Goal: Task Accomplishment & Management: Manage account settings

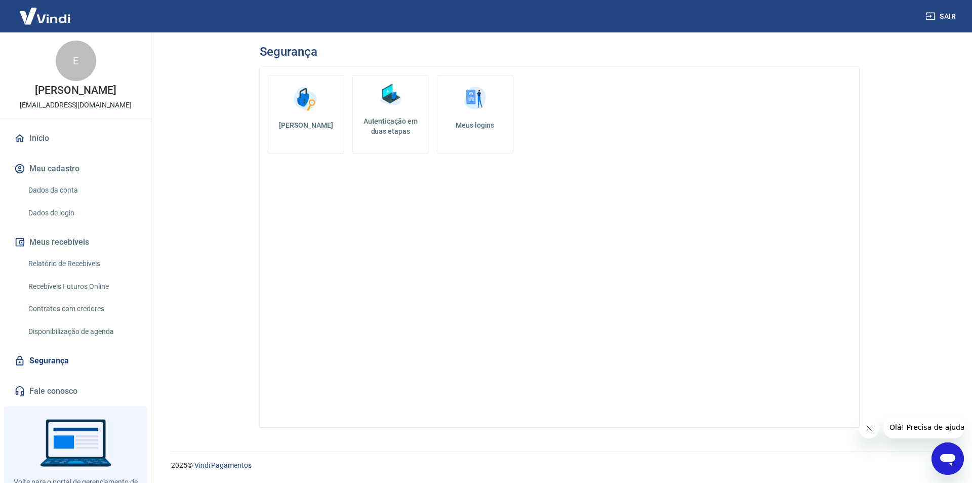
click at [388, 113] on link "Autenticação em duas etapas" at bounding box center [390, 114] width 76 height 78
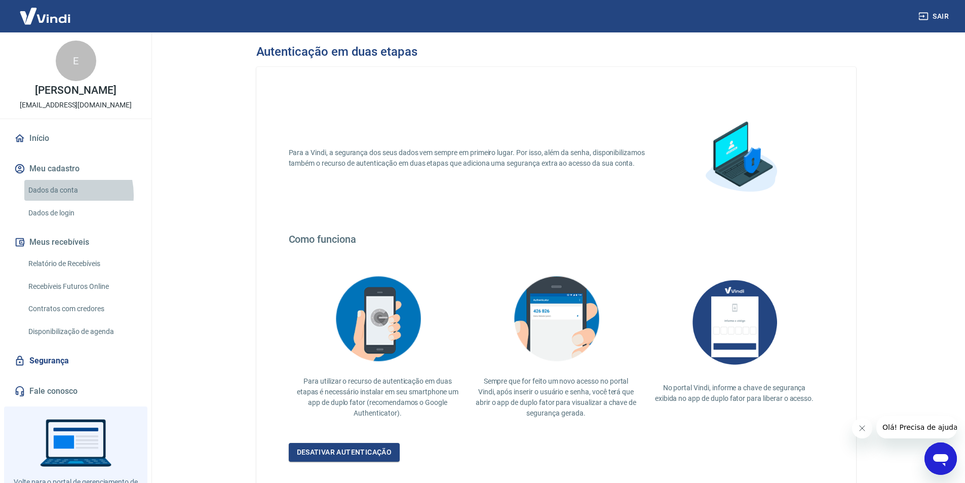
click at [57, 195] on link "Dados da conta" at bounding box center [81, 190] width 115 height 21
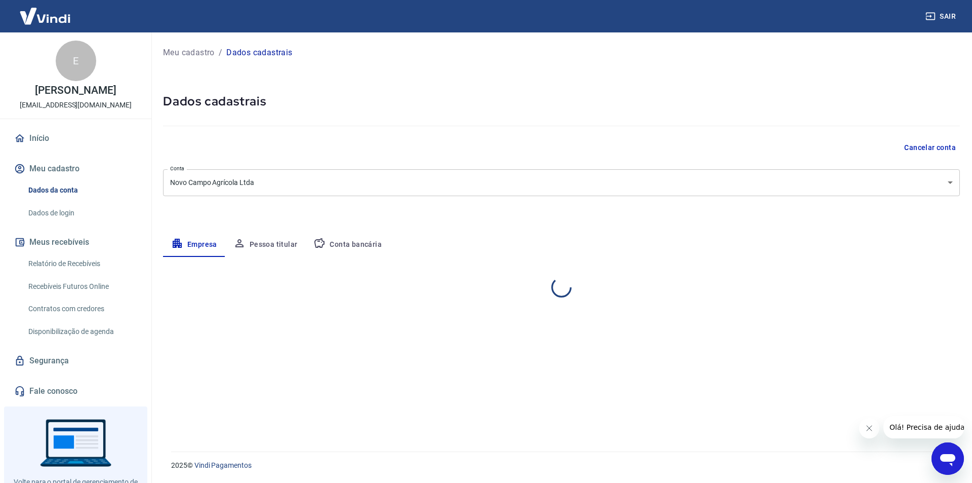
select select "SP"
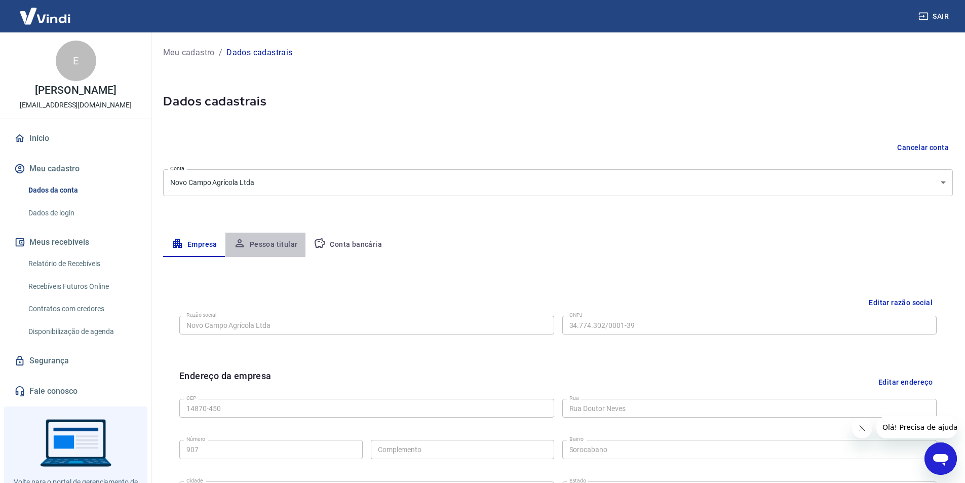
click at [263, 243] on button "Pessoa titular" at bounding box center [265, 244] width 81 height 24
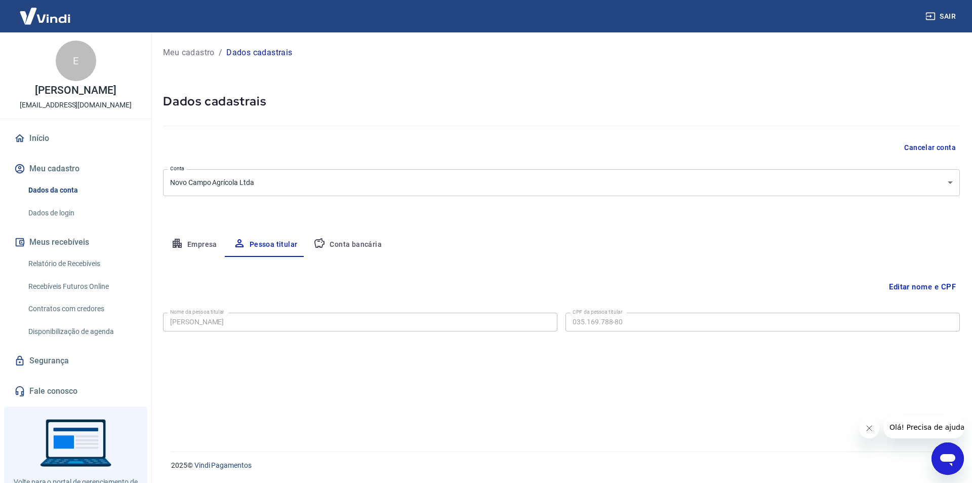
click at [79, 208] on link "Dados de login" at bounding box center [81, 213] width 115 height 21
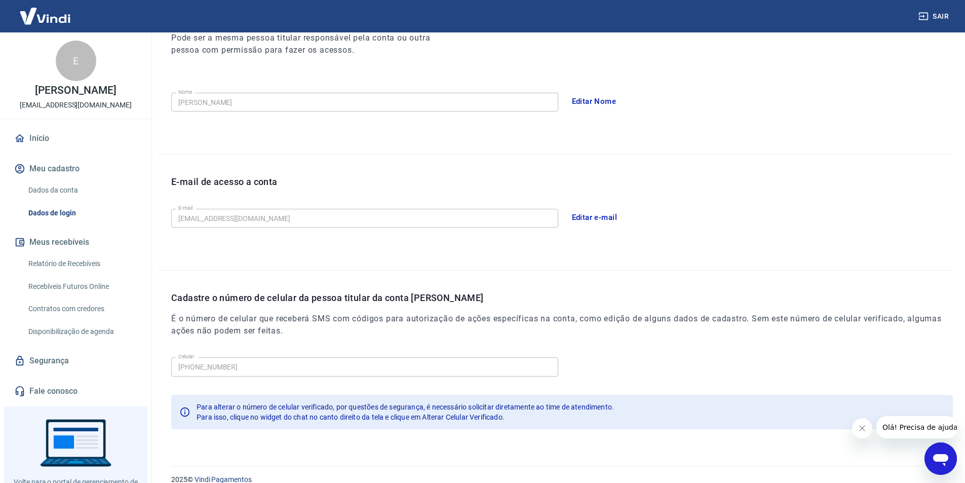
scroll to position [166, 0]
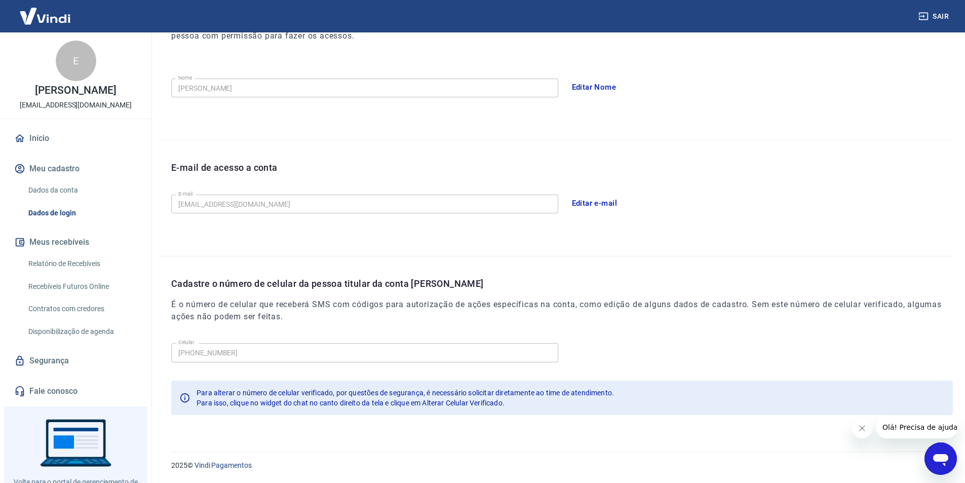
click at [933, 456] on icon "Abrir janela de mensagens" at bounding box center [940, 458] width 18 height 18
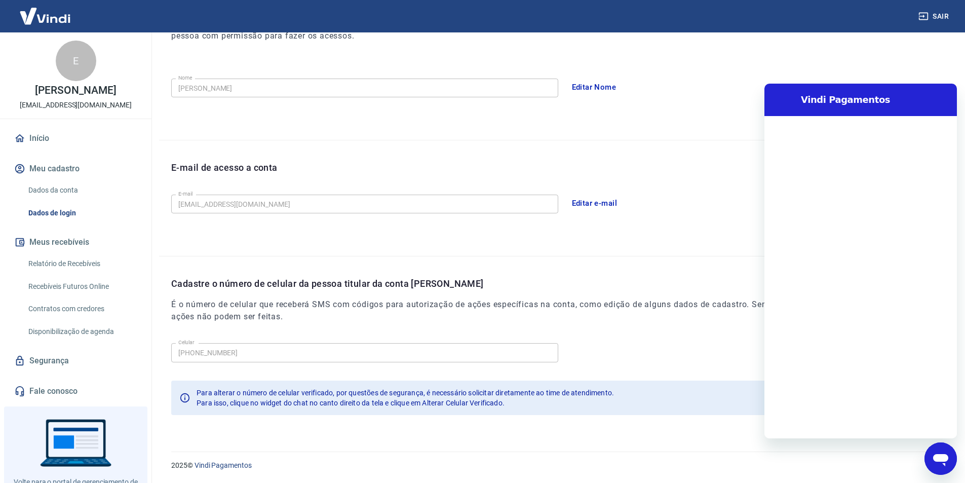
scroll to position [0, 0]
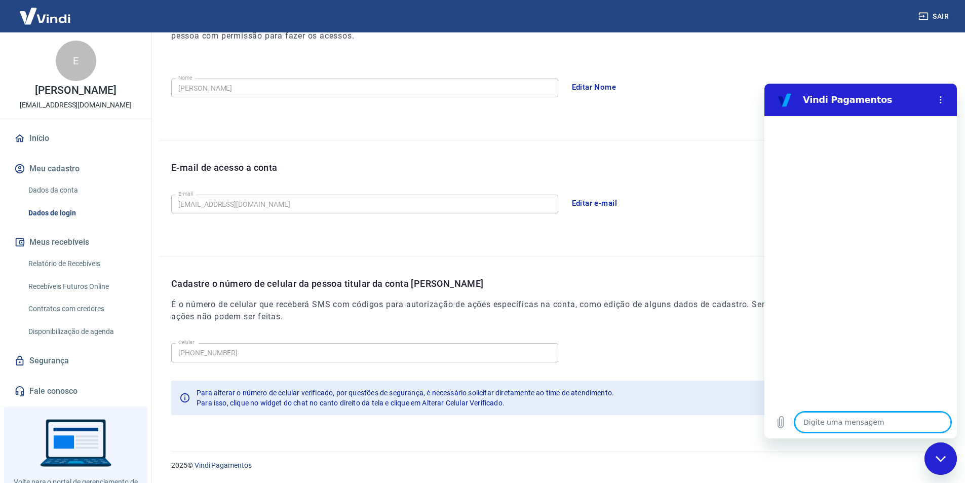
type textarea "B"
type textarea "x"
type textarea "Bo"
type textarea "x"
type textarea "Boa"
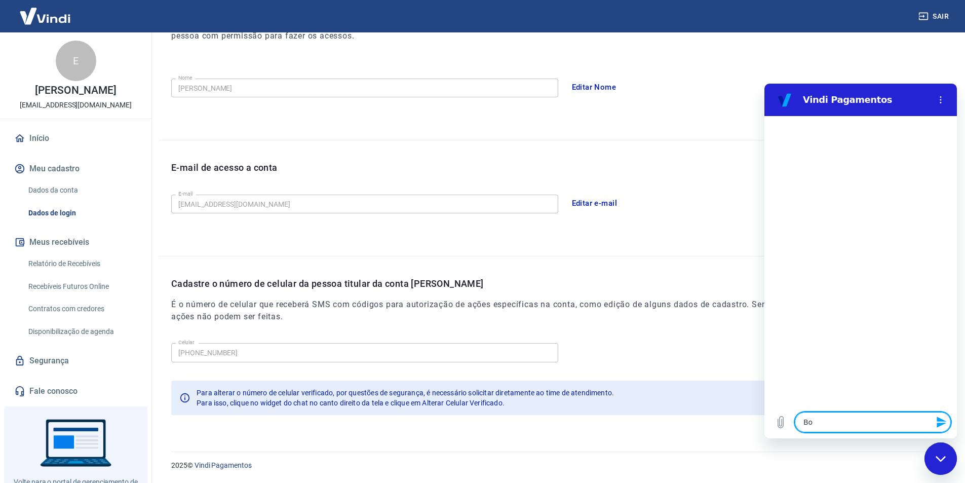
type textarea "x"
type textarea "Boa"
type textarea "x"
type textarea "Boa t"
type textarea "x"
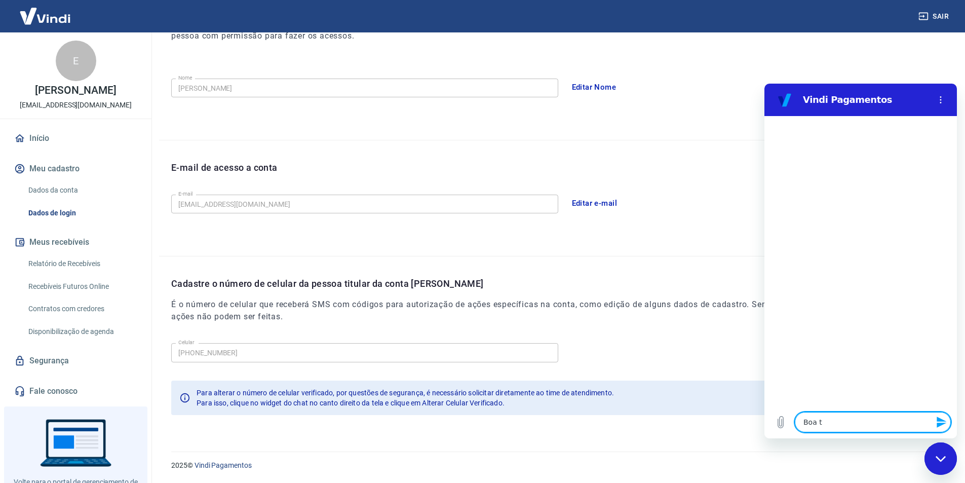
type textarea "Boa ta"
type textarea "x"
type textarea "Boa tar"
type textarea "x"
type textarea "Boa tard"
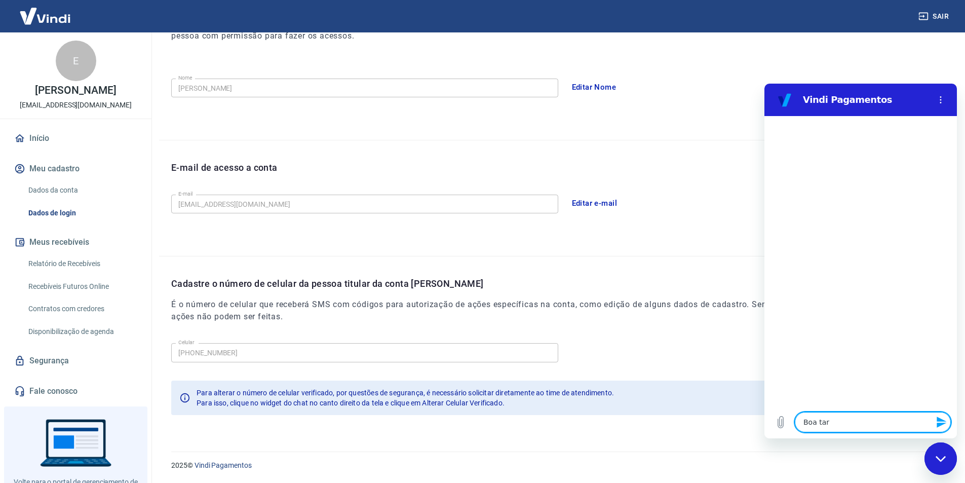
type textarea "x"
type textarea "Boa tarde"
type textarea "x"
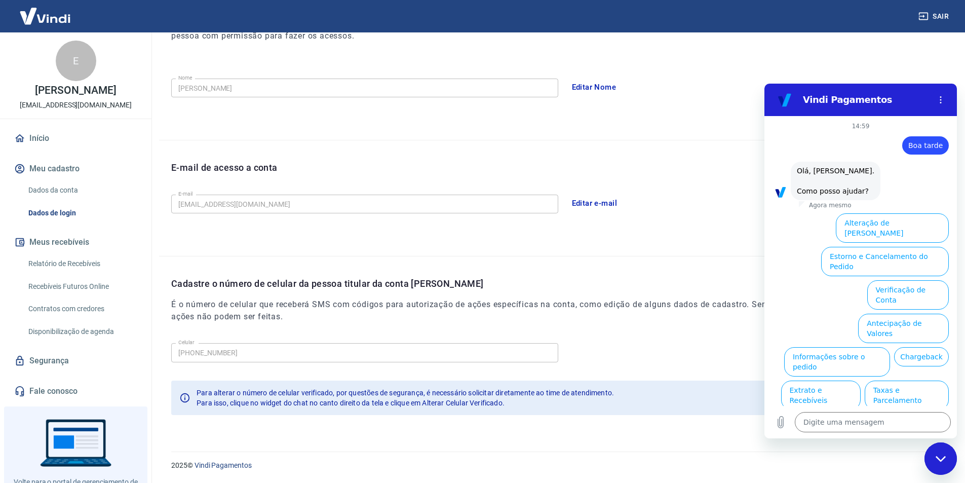
click at [904, 414] on button "Alterar celular verificado" at bounding box center [902, 428] width 94 height 29
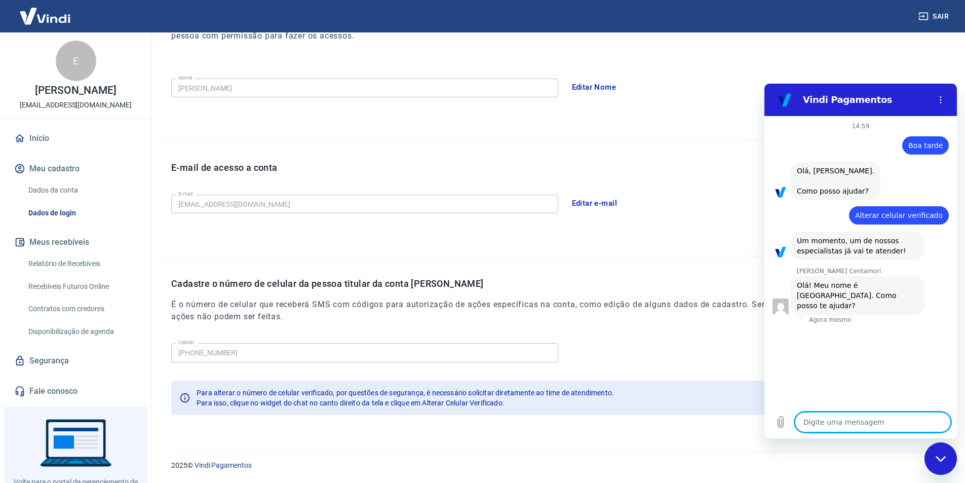
type textarea "x"
click at [857, 422] on textarea at bounding box center [873, 422] width 156 height 20
type textarea "B"
type textarea "x"
type textarea "Bo"
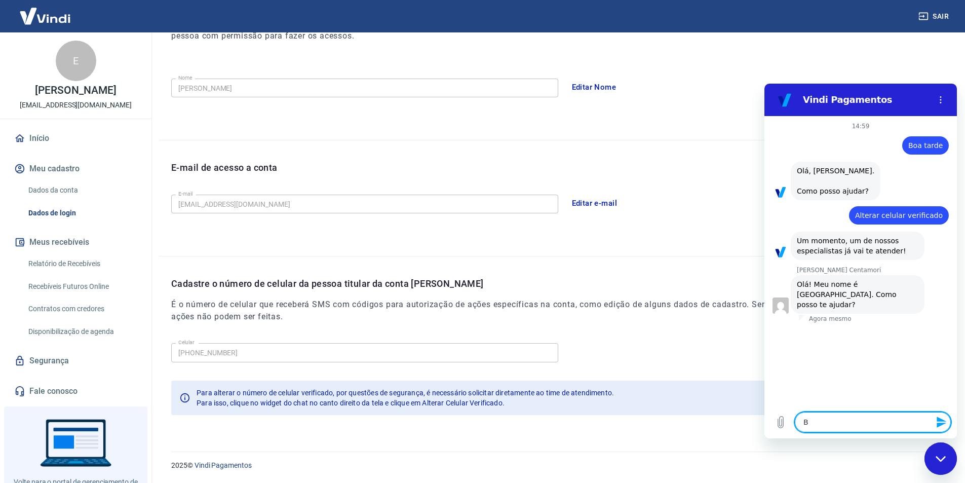
type textarea "x"
type textarea "Boa"
type textarea "x"
type textarea "Boa"
type textarea "x"
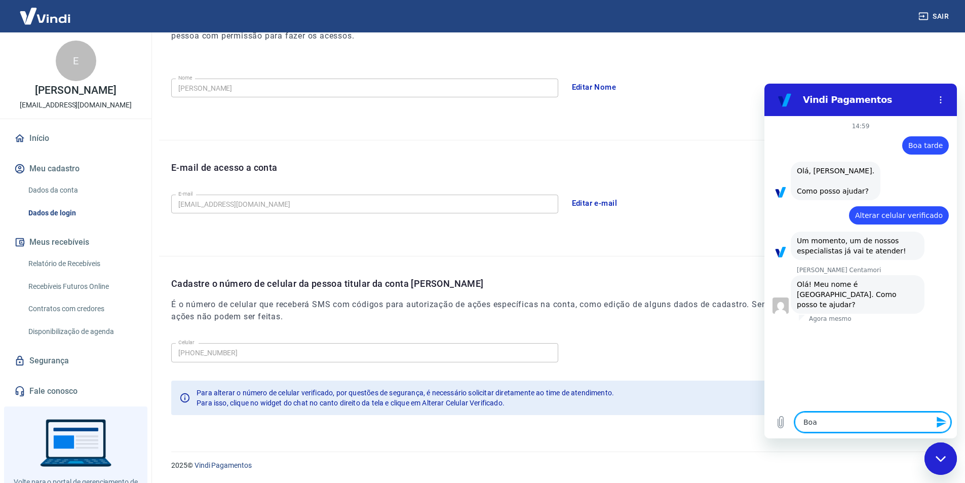
type textarea "Boa t"
type textarea "x"
type textarea "Boa ta"
type textarea "x"
type textarea "Boa tar"
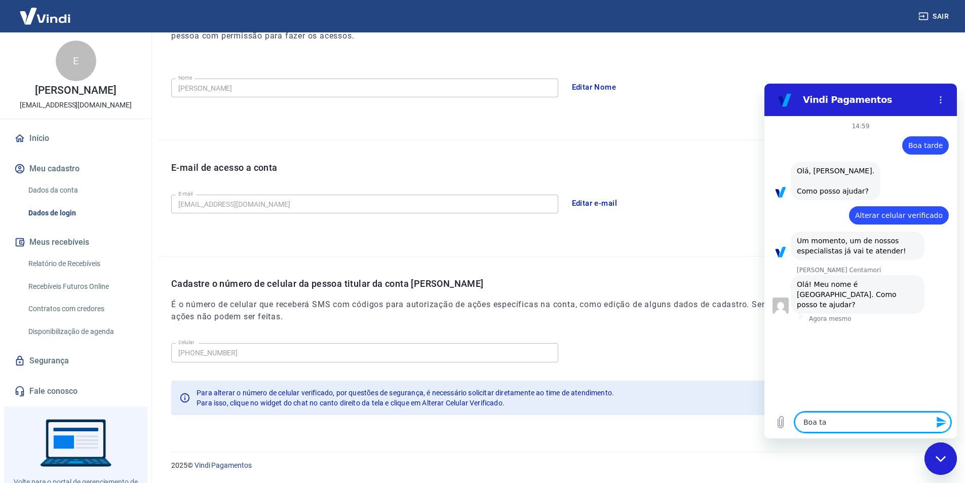
type textarea "x"
type textarea "Boa tard"
type textarea "x"
type textarea "Boa tarde"
type textarea "x"
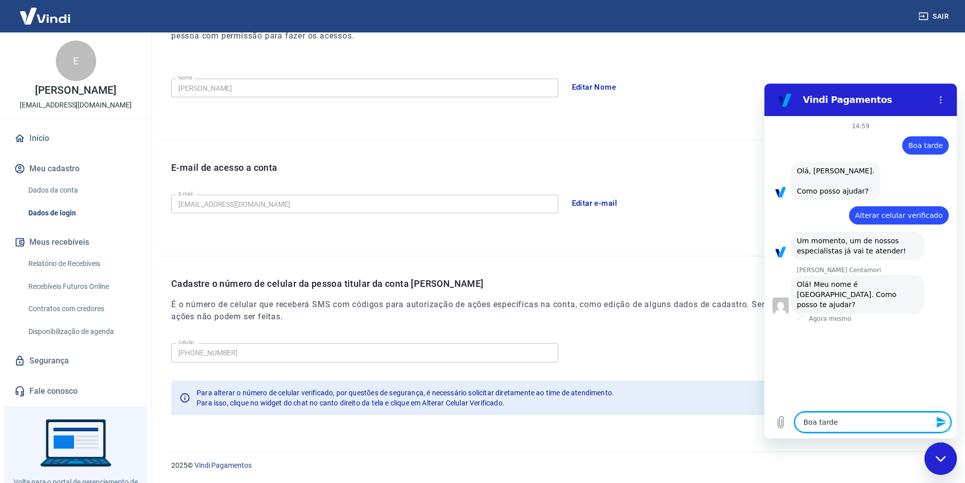
type textarea "Boa tarde"
type textarea "x"
type textarea "Boa tarde M"
type textarea "x"
type textarea "Boa tarde Ma"
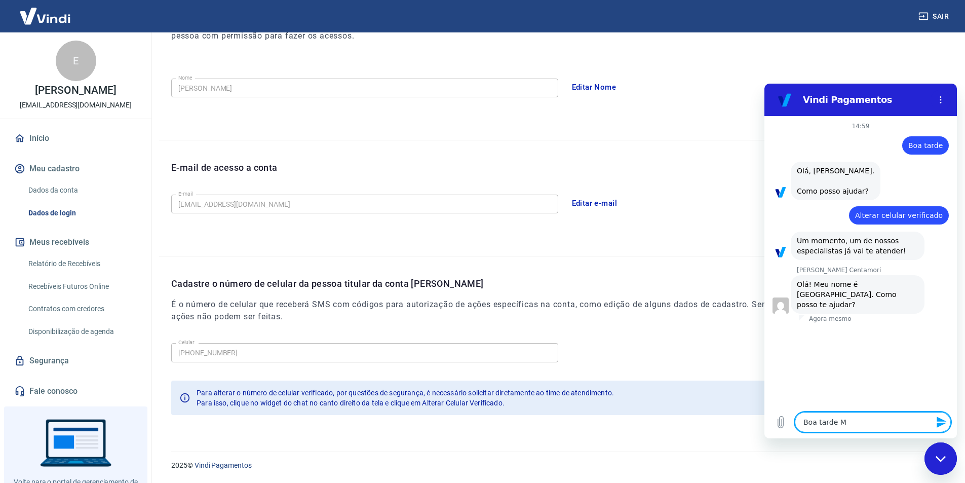
type textarea "x"
type textarea "Boa tarde Mar"
type textarea "x"
type textarea "Boa tarde Mari"
type textarea "x"
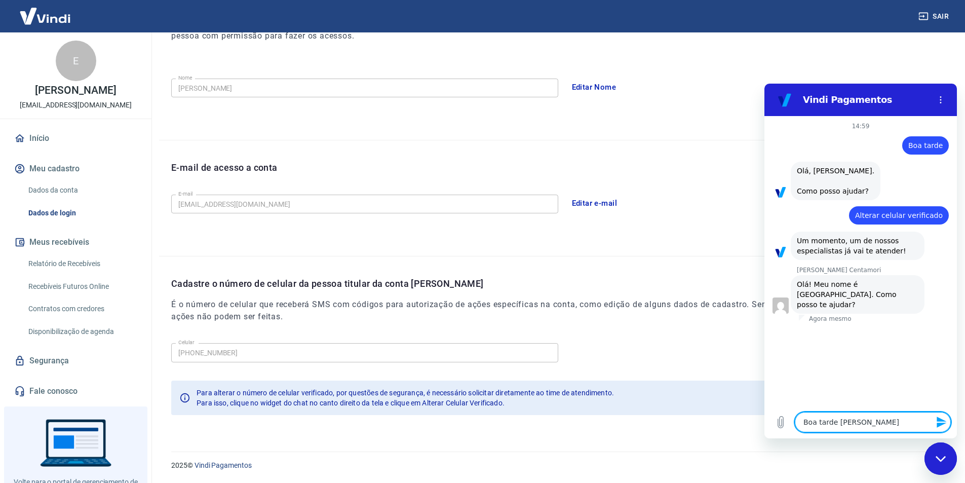
type textarea "Boa tarde Maria"
type textarea "x"
type textarea "Boa tarde Marian"
type textarea "x"
type textarea "Boa tarde Mariana"
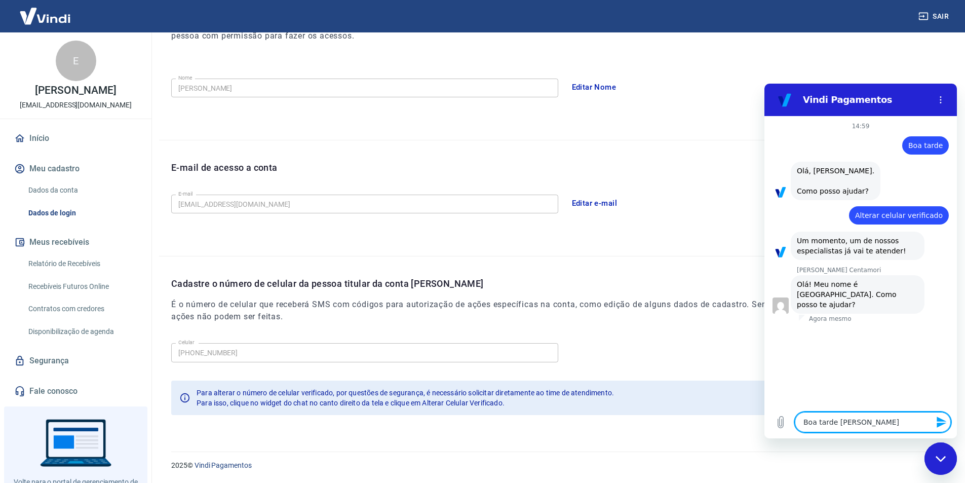
type textarea "x"
type textarea "g"
type textarea "x"
type textarea "go"
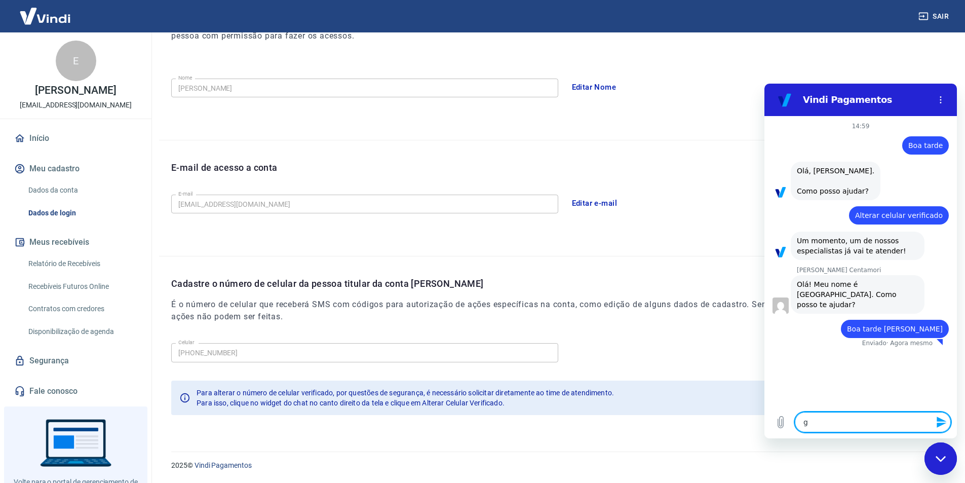
type textarea "x"
type textarea "gos"
type textarea "x"
type textarea "gost"
type textarea "x"
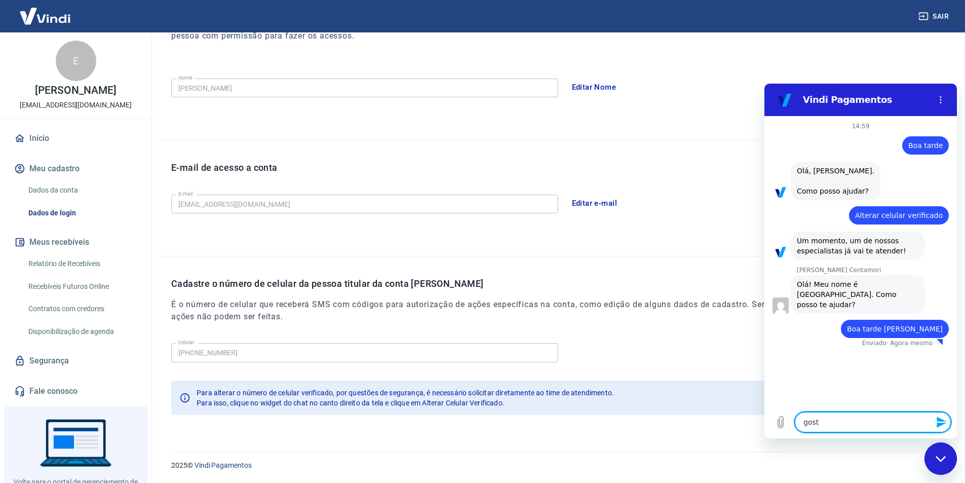
type textarea "gosta"
type textarea "x"
type textarea "gostar"
type textarea "x"
type textarea "gostari"
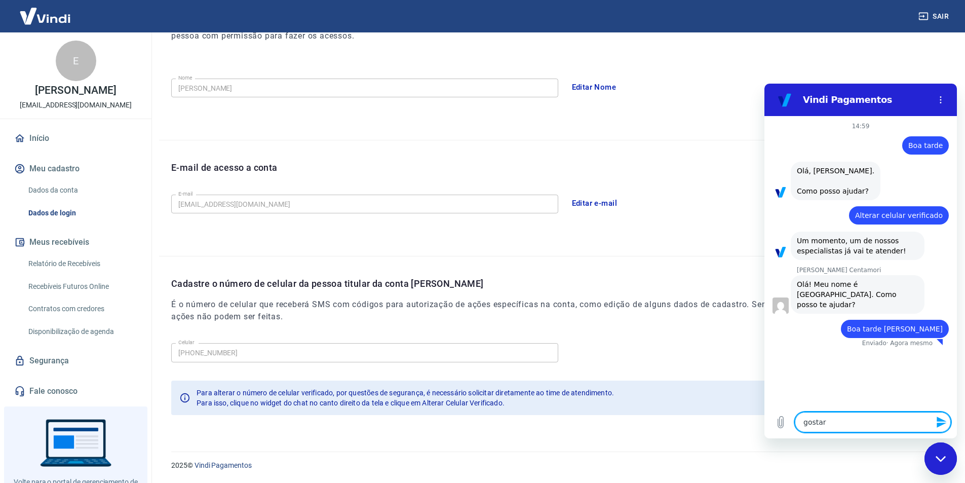
type textarea "x"
type textarea "gostaria"
type textarea "x"
type textarea "gostaria"
type textarea "x"
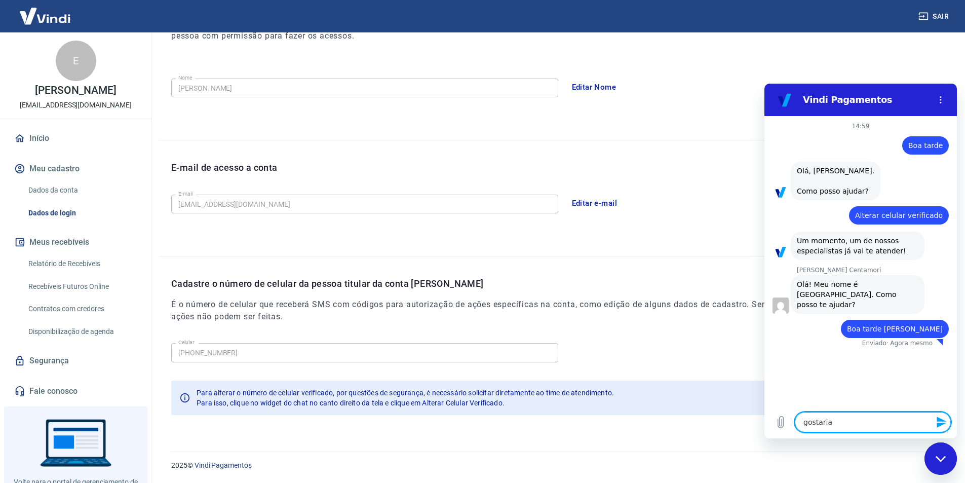
type textarea "gostaria d"
type textarea "x"
type textarea "gostaria de"
type textarea "x"
type textarea "gostaria de"
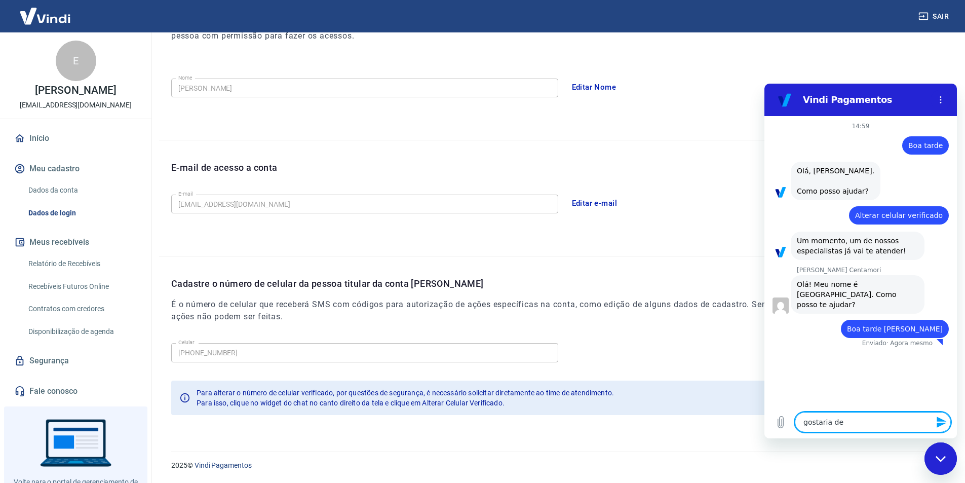
type textarea "x"
type textarea "gostaria de r"
type textarea "x"
type textarea "gostaria de"
type textarea "x"
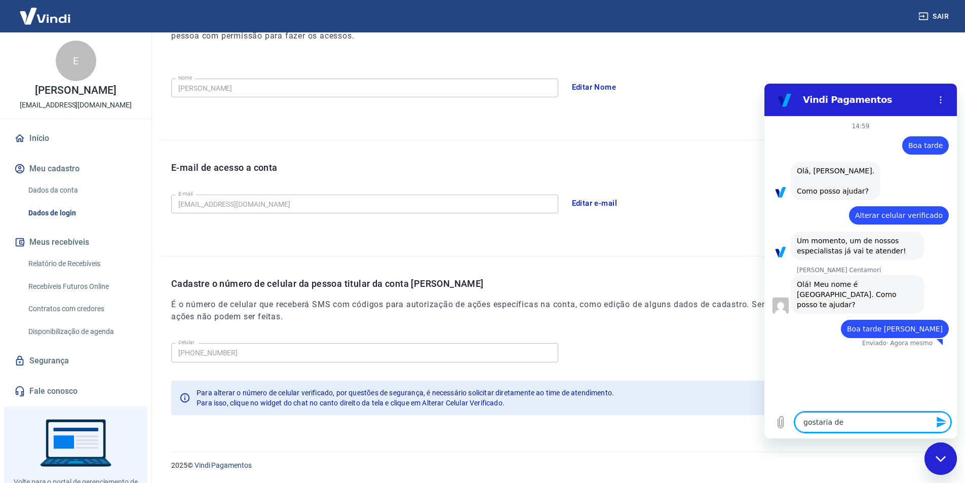
type textarea "gostaria de t"
type textarea "x"
type textarea "gostaria de tr"
type textarea "x"
type textarea "gostaria de tro"
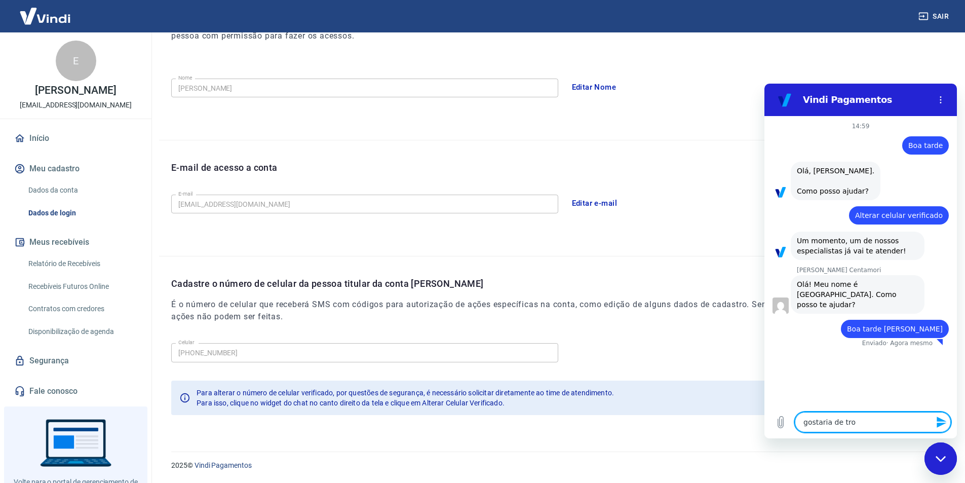
type textarea "x"
type textarea "gostaria de troc"
type textarea "x"
type textarea "gostaria de troca"
type textarea "x"
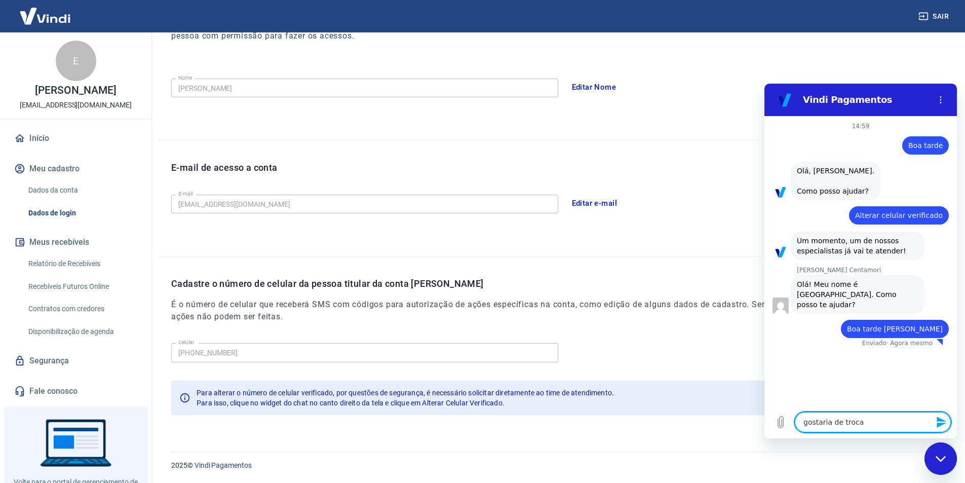
type textarea "gostaria de trocar"
type textarea "x"
type textarea "gostaria de trocar"
type textarea "x"
type textarea "gostaria de trocar o"
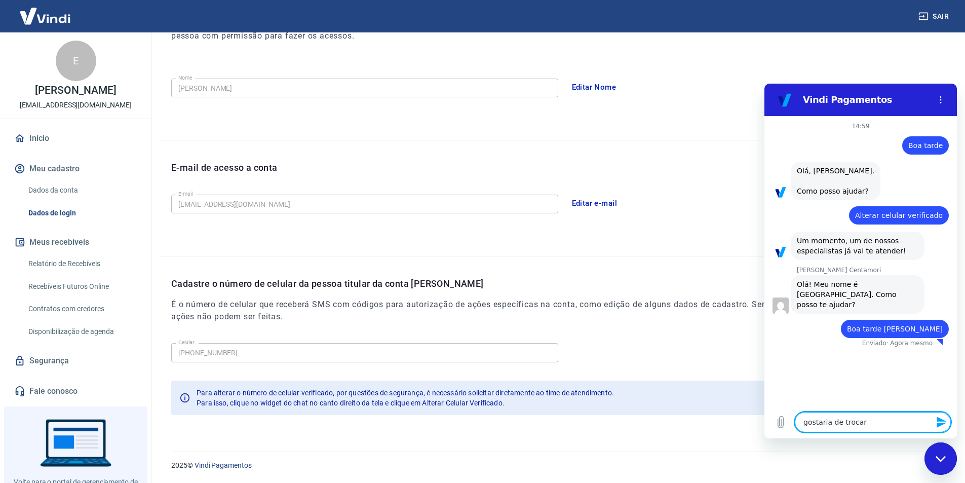
type textarea "x"
type textarea "gostaria de trocar o"
type textarea "x"
type textarea "gostaria de trocar o c"
type textarea "x"
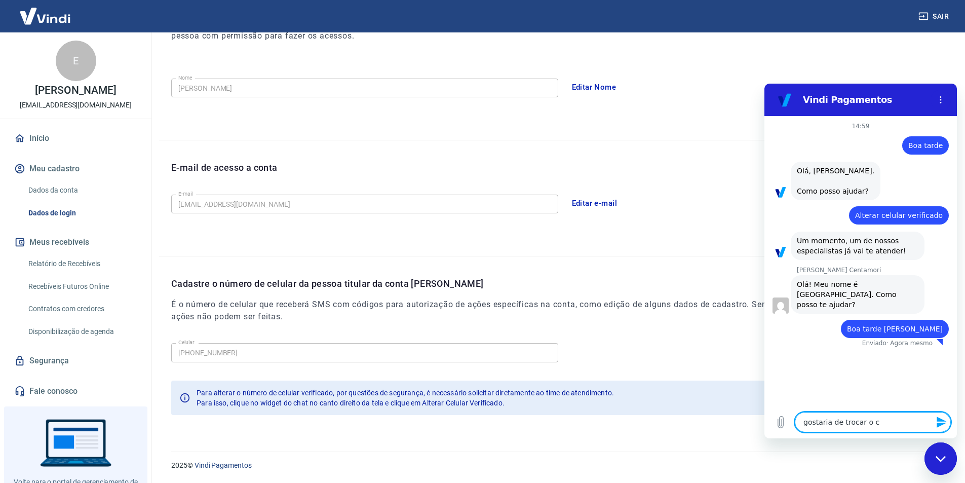
type textarea "gostaria de trocar o ce"
type textarea "x"
type textarea "gostaria de trocar o cel"
type textarea "x"
type textarea "gostaria de trocar o celu"
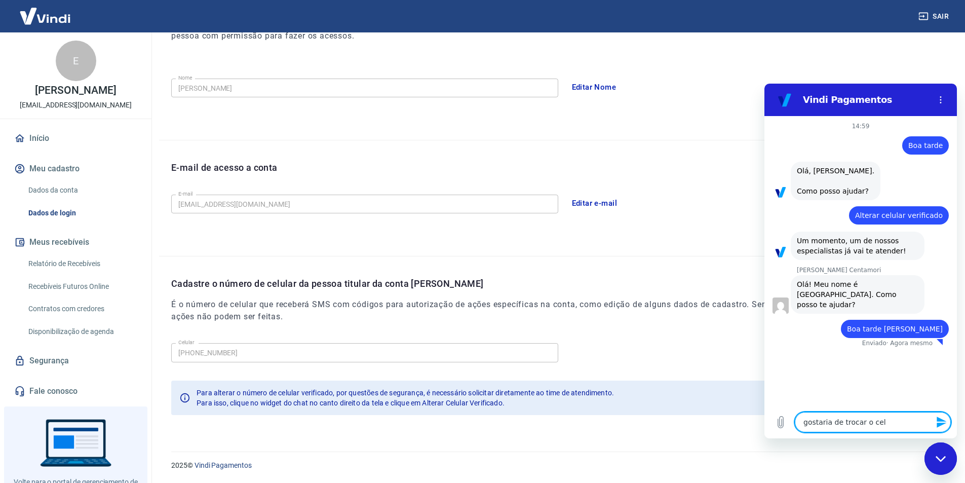
type textarea "x"
type textarea "gostaria de trocar o celul"
type textarea "x"
type textarea "gostaria de trocar o celula"
type textarea "x"
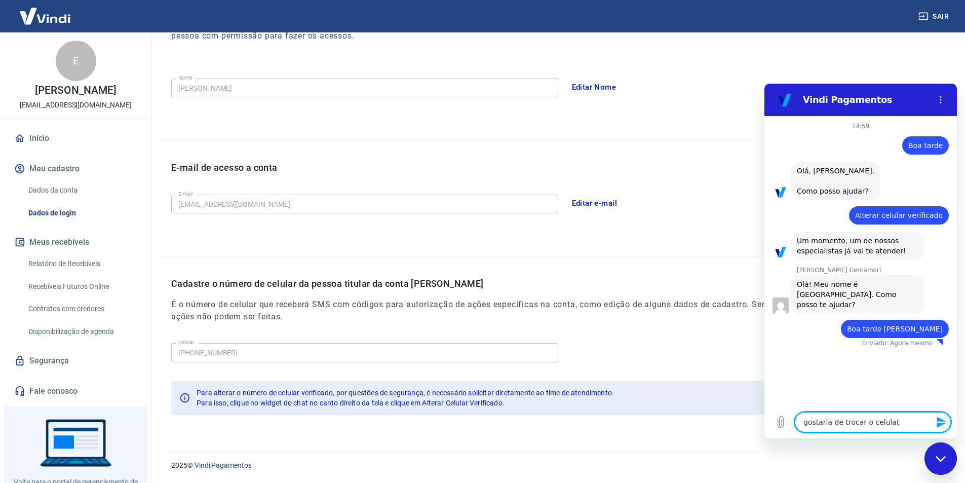
type textarea "gostaria de trocar o celulatr"
type textarea "x"
type textarea "gostaria de trocar o celulat"
type textarea "x"
type textarea "gostaria de trocar o celula"
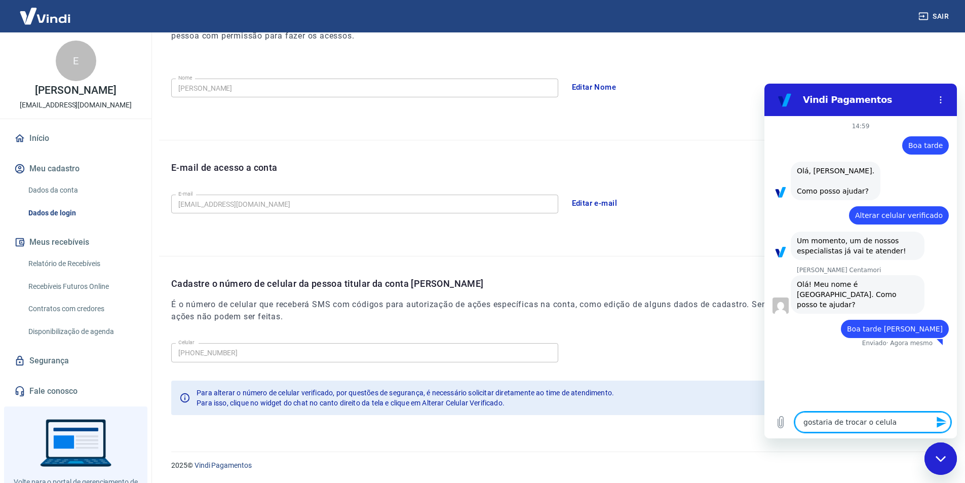
type textarea "x"
type textarea "gostaria de trocar o celular"
type textarea "x"
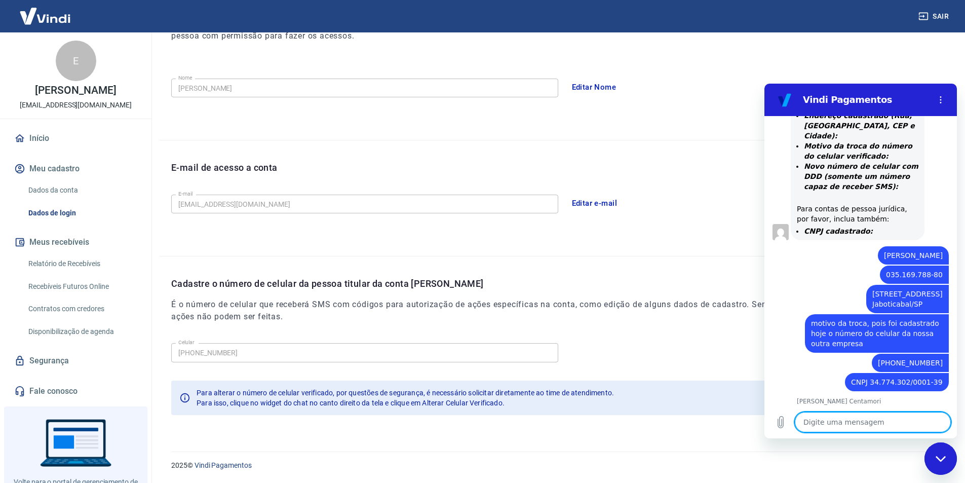
scroll to position [500, 0]
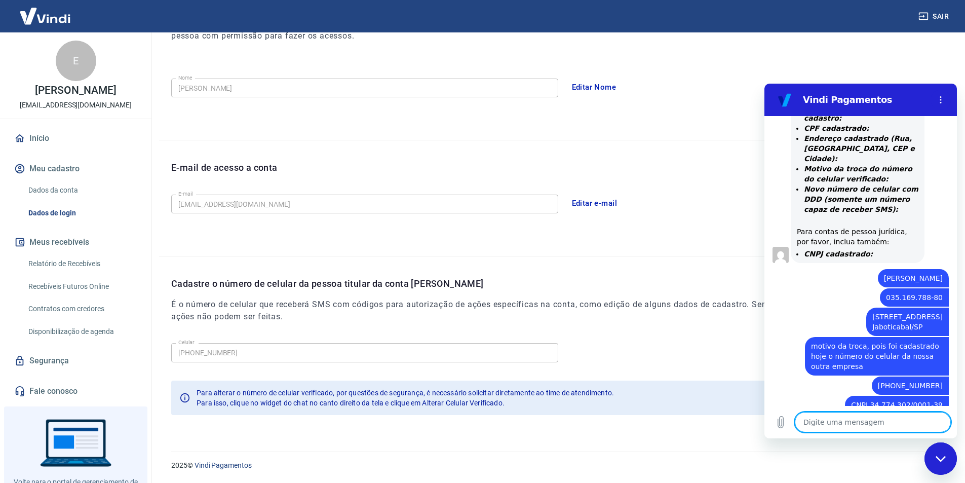
type textarea "x"
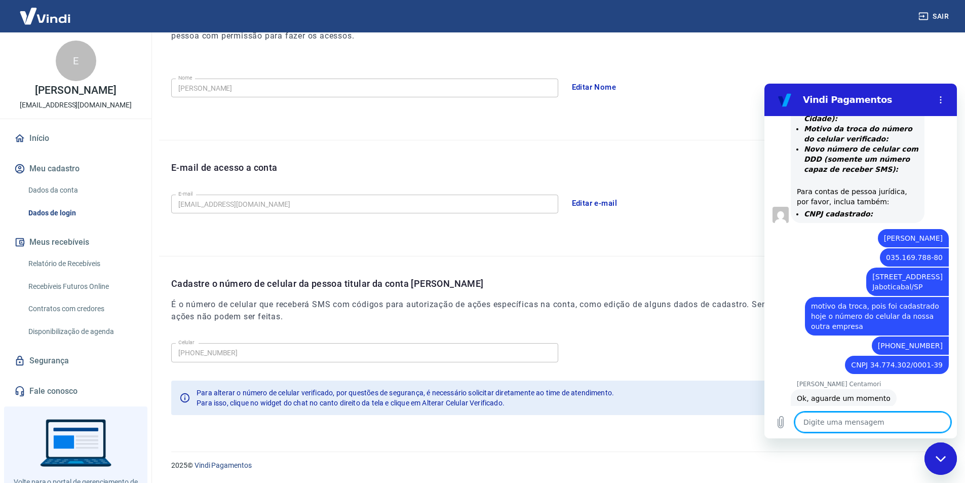
scroll to position [520, 0]
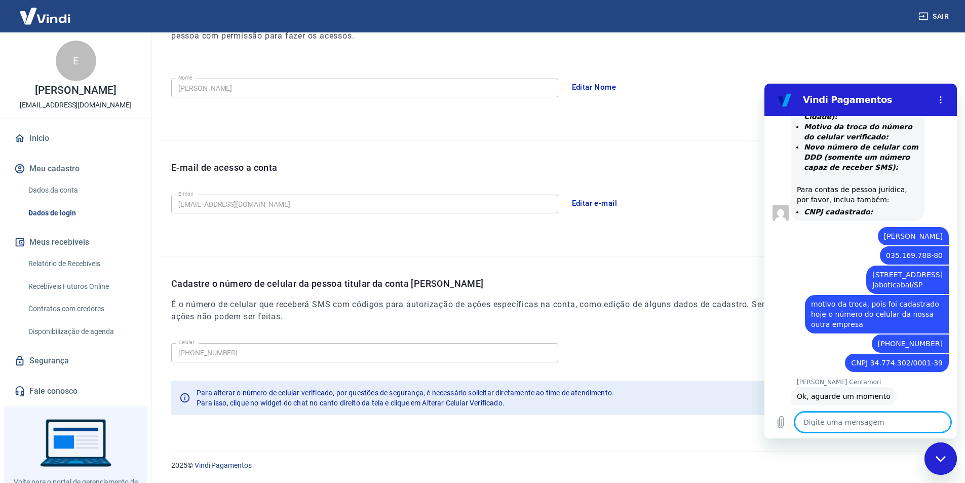
type textarea "o"
type textarea "x"
type textarea "ok"
type textarea "x"
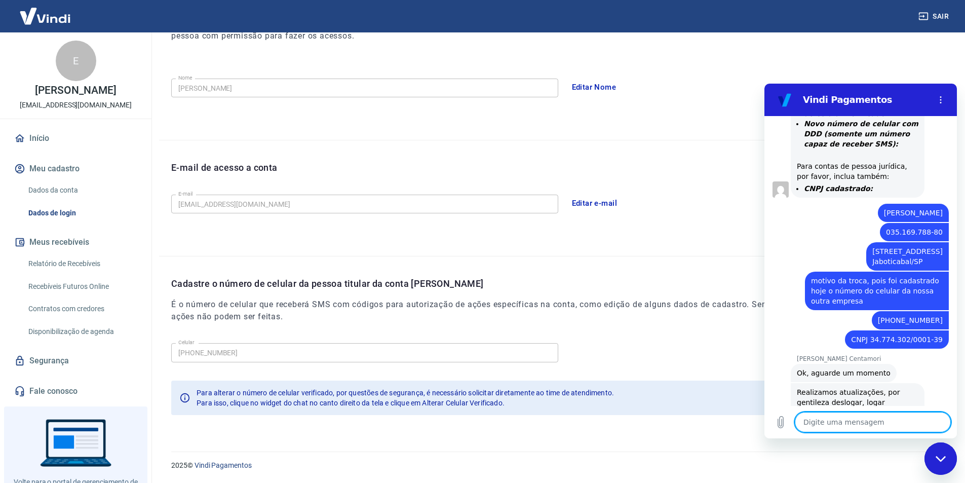
type textarea "x"
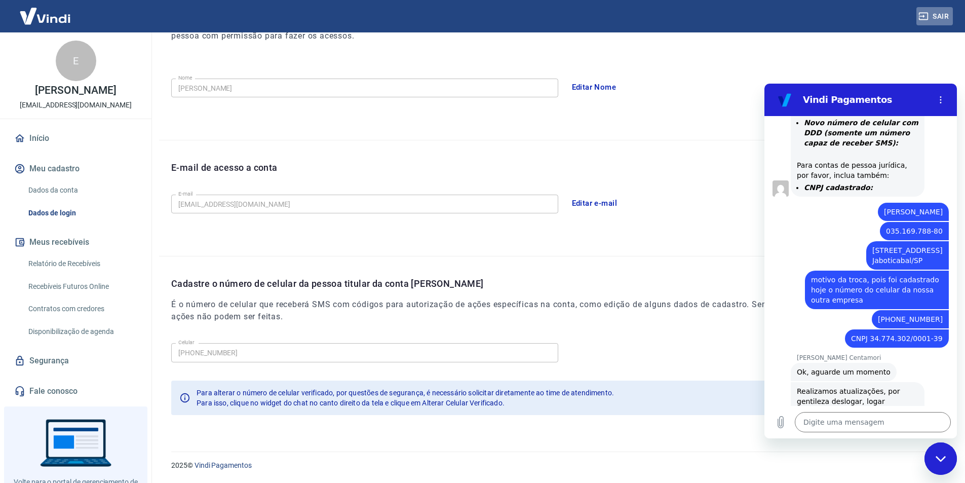
click at [933, 18] on button "Sair" at bounding box center [934, 16] width 36 height 19
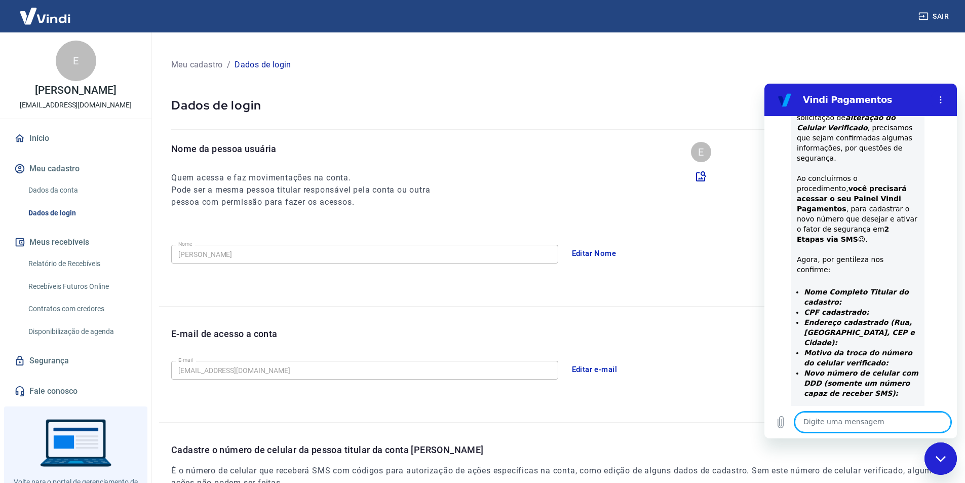
scroll to position [296, 0]
click at [72, 185] on link "Dados da conta" at bounding box center [81, 190] width 115 height 21
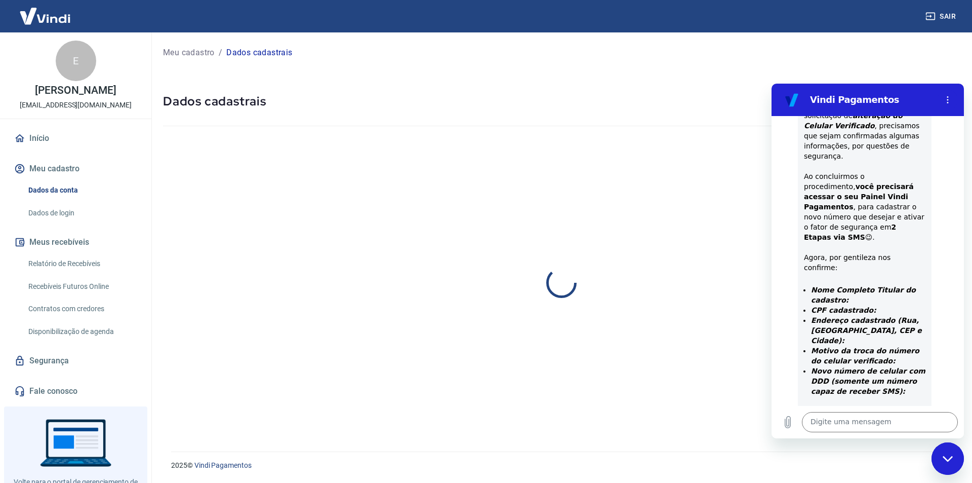
select select "SP"
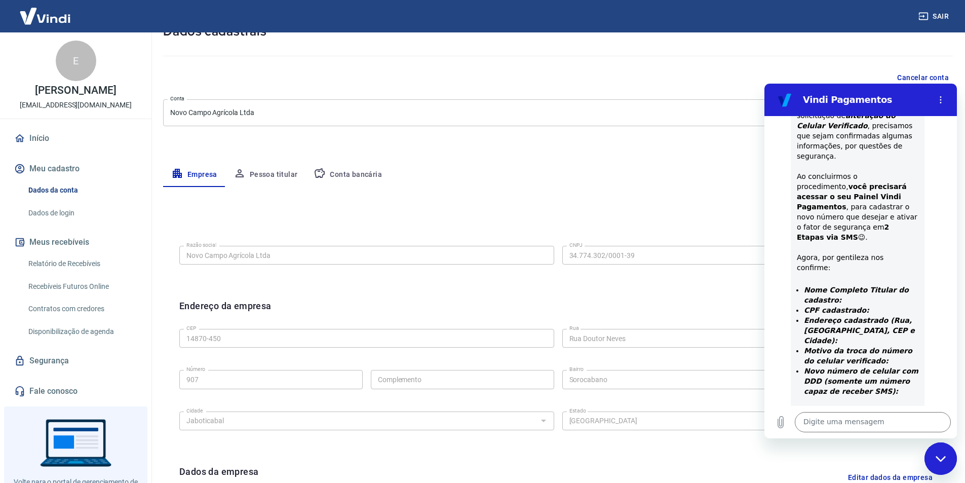
scroll to position [101, 0]
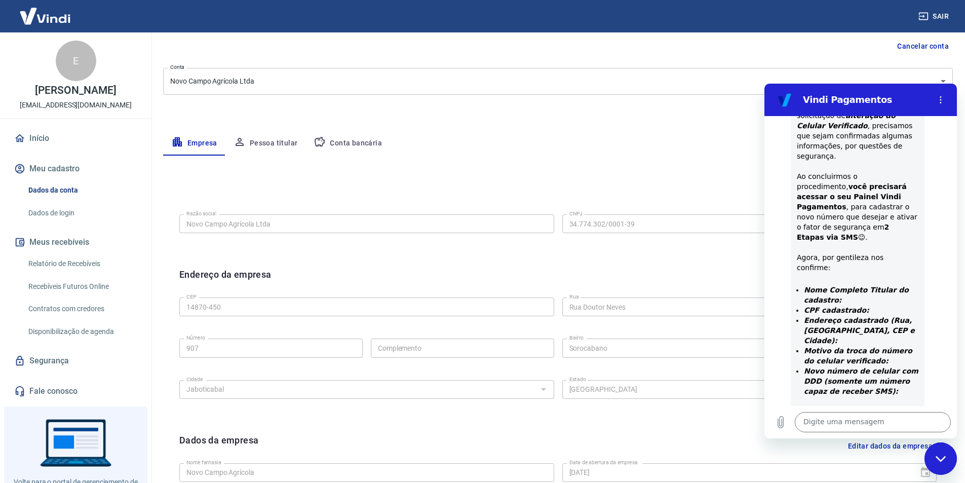
click at [50, 213] on link "Dados de login" at bounding box center [81, 213] width 115 height 21
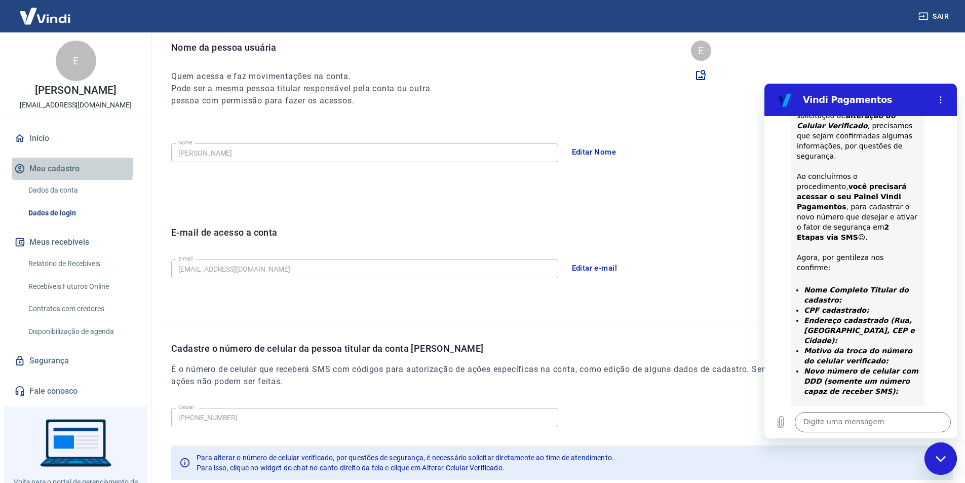
click at [49, 167] on button "Meu cadastro" at bounding box center [75, 168] width 127 height 22
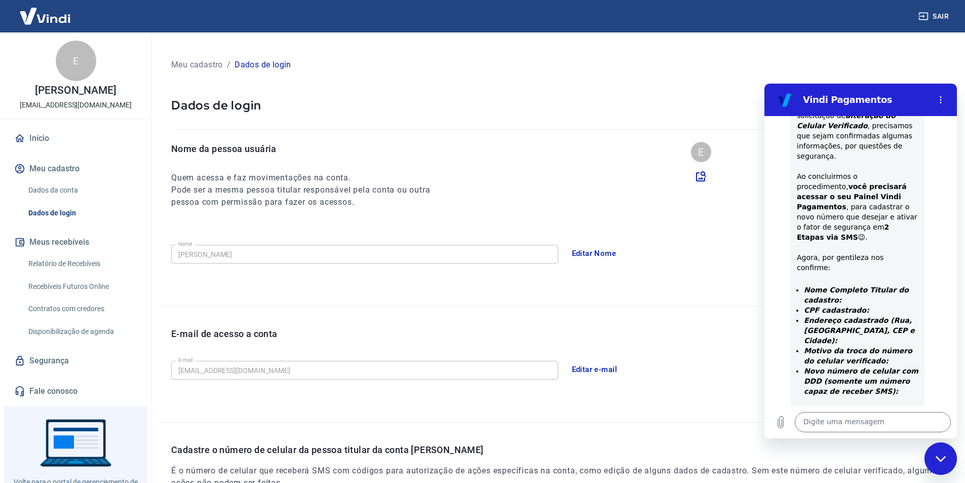
click at [69, 188] on link "Dados da conta" at bounding box center [81, 190] width 115 height 21
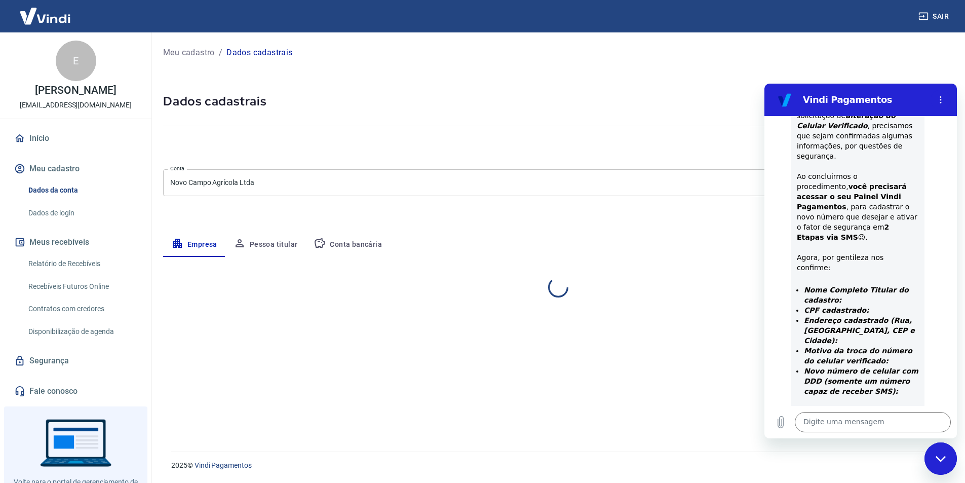
select select "SP"
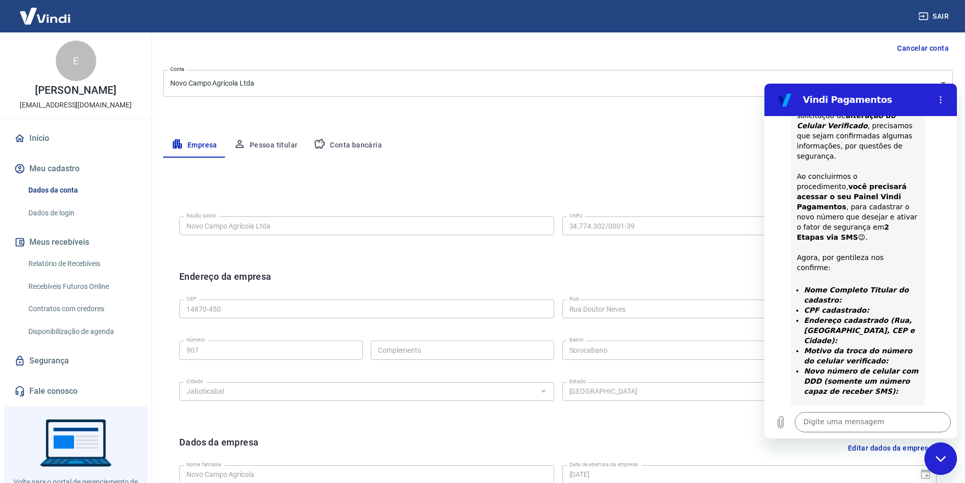
scroll to position [101, 0]
click at [837, 420] on textarea at bounding box center [873, 422] width 156 height 20
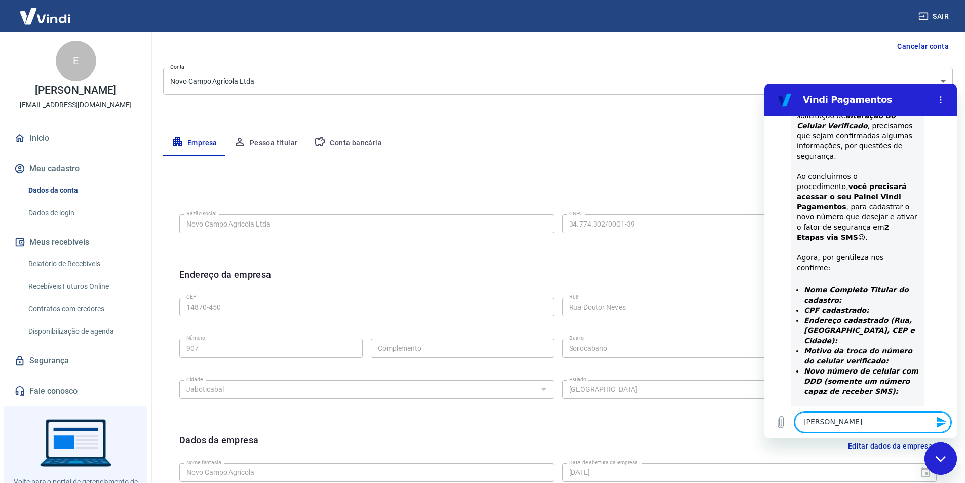
type textarea "Edvaldo Zoccolaro"
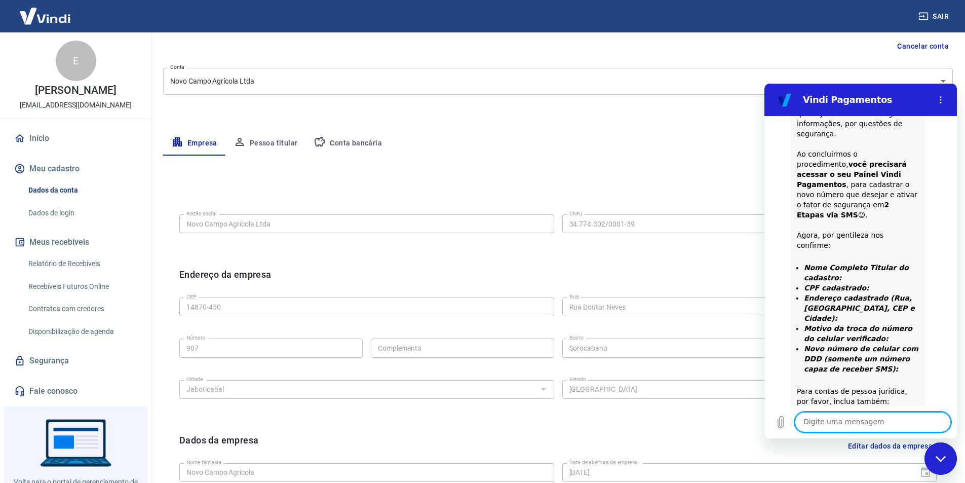
scroll to position [321, 0]
type textarea "035.169.788-80"
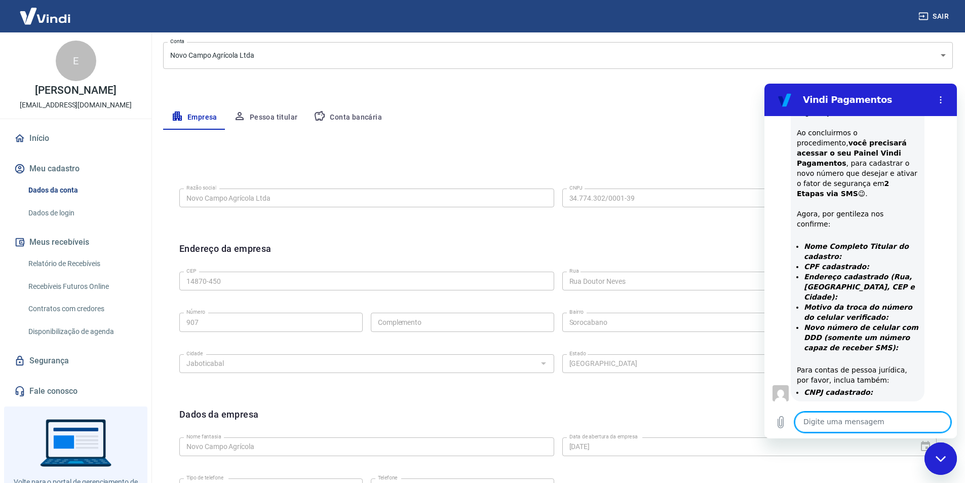
scroll to position [152, 0]
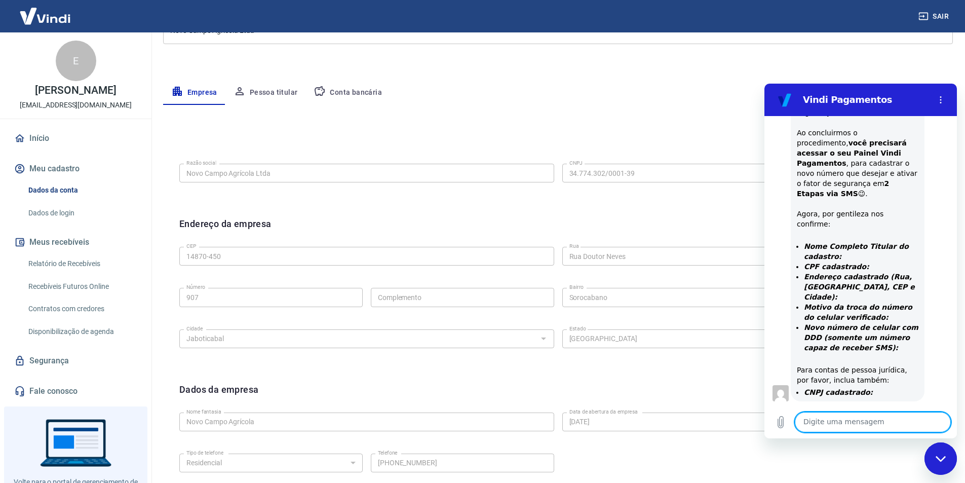
click at [841, 424] on textarea at bounding box center [873, 422] width 156 height 20
type textarea "Rua Doutor Neves, 907 - Sorocabano Jaboticabal/SP"
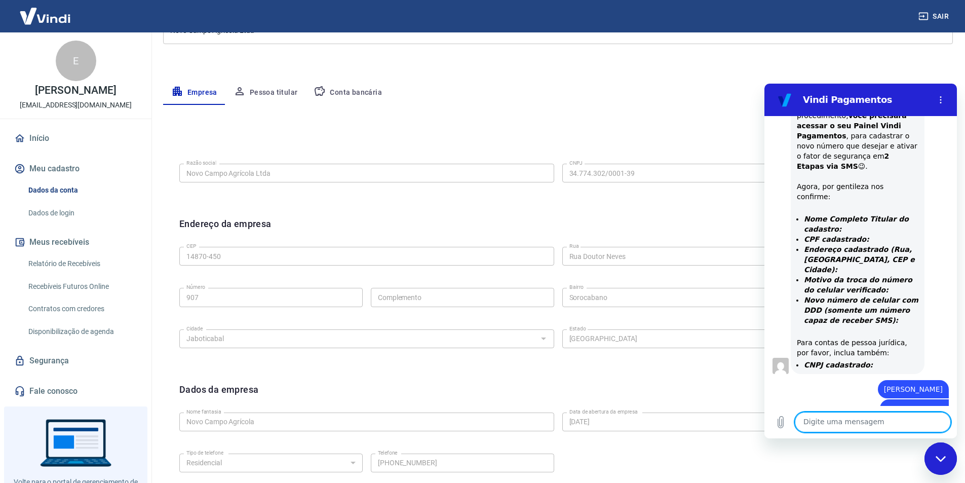
scroll to position [369, 0]
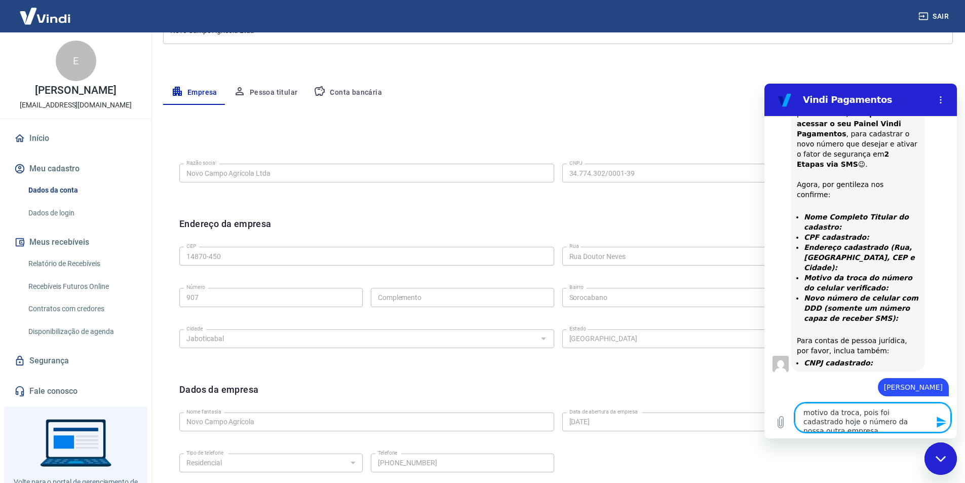
click at [851, 421] on textarea "motivo da troca, pois foi cadastrado hoje o número da nossa outra empresa" at bounding box center [873, 417] width 156 height 29
type textarea "motivo da troca, pois foi cadastrado hoje o número do celular da nossa outra em…"
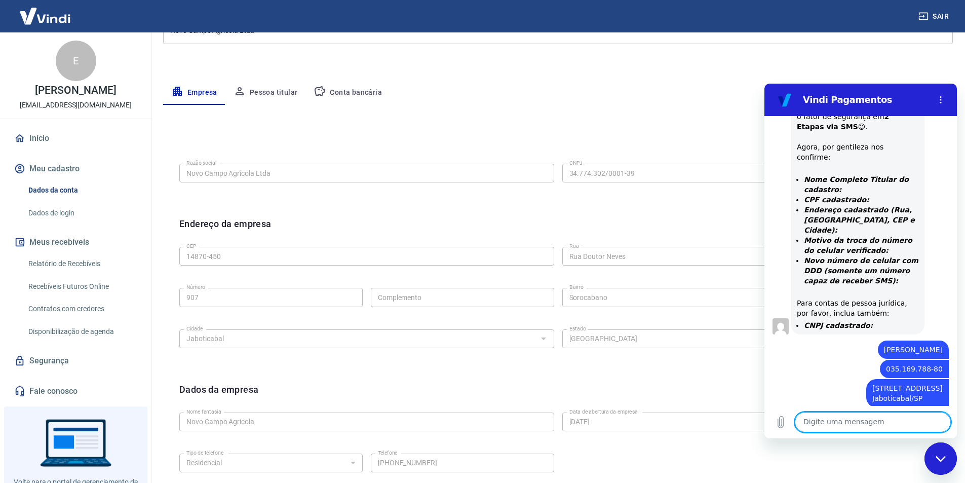
scroll to position [409, 0]
type textarea "(16) 99642-0249"
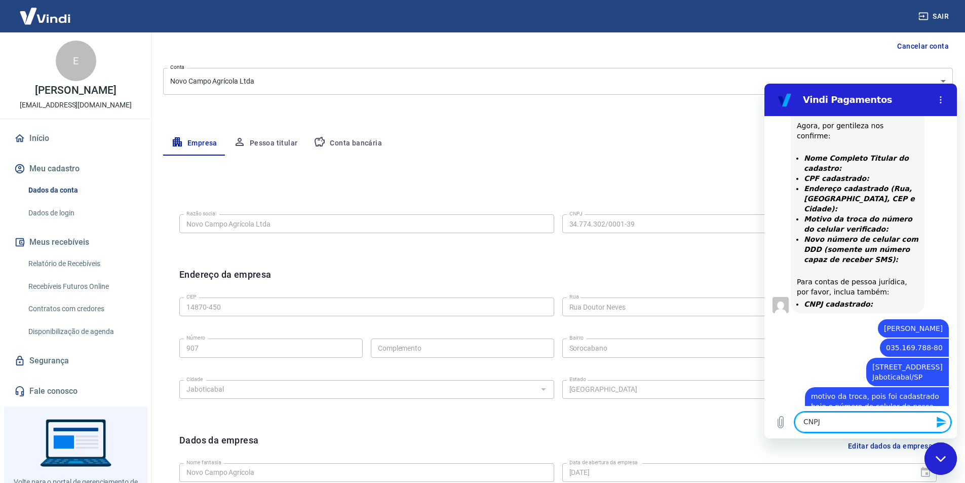
scroll to position [0, 0]
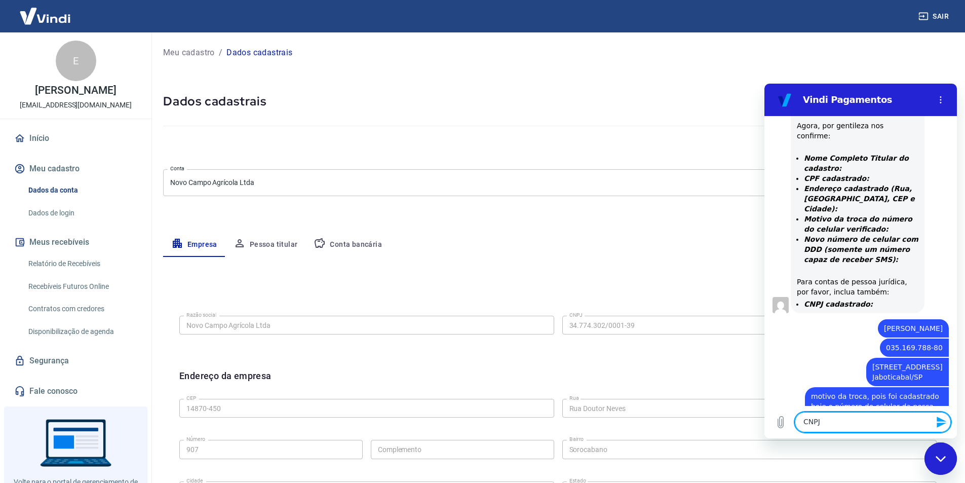
paste textarea "34.774.302/0001-39"
type textarea "CNPJ 34.774.302/0001-39"
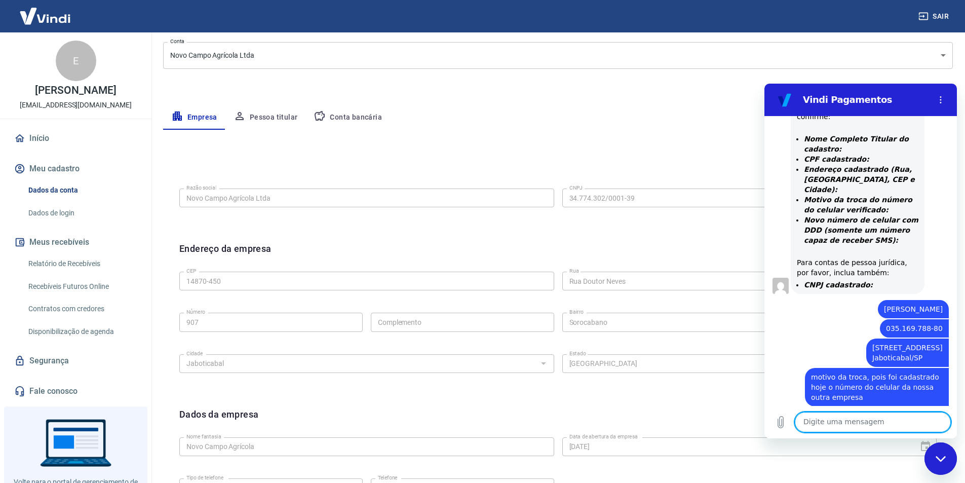
scroll to position [248, 0]
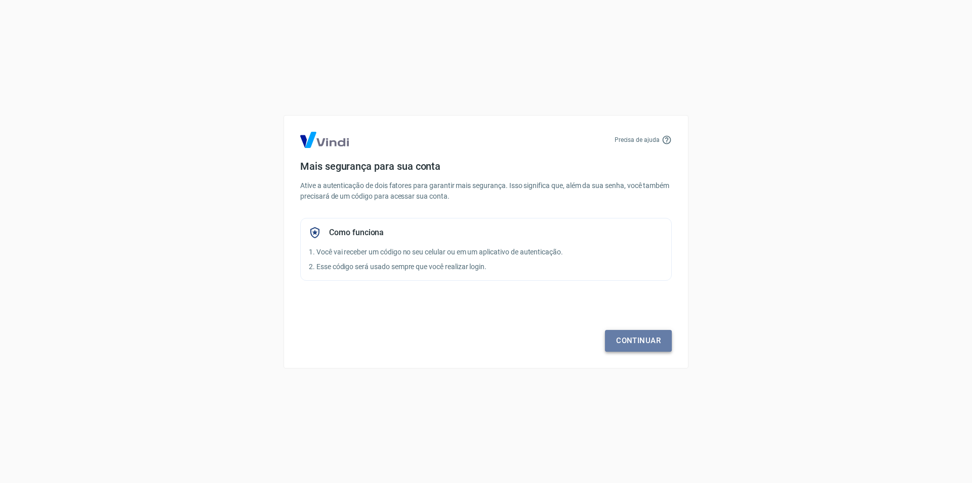
click at [641, 338] on link "Continuar" at bounding box center [638, 340] width 67 height 21
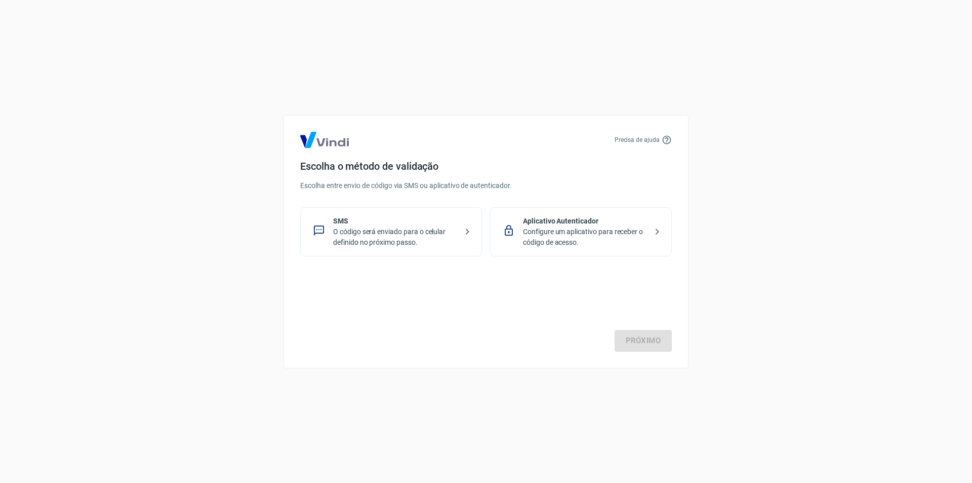
click at [393, 231] on p "O código será enviado para o celular definido no próximo passo." at bounding box center [395, 236] width 124 height 21
click at [638, 342] on link "Próximo" at bounding box center [643, 340] width 57 height 21
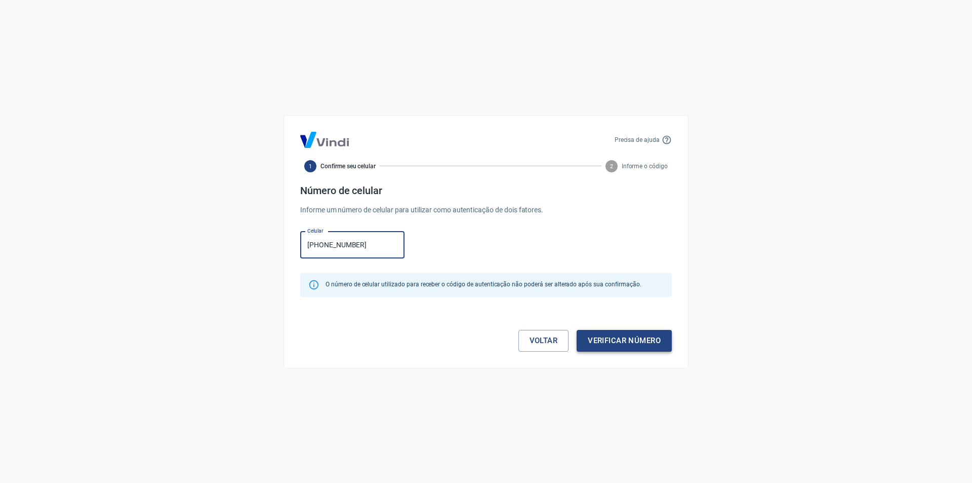
type input "(16) 99642-0249"
click at [617, 343] on button "Verificar número" at bounding box center [624, 340] width 95 height 21
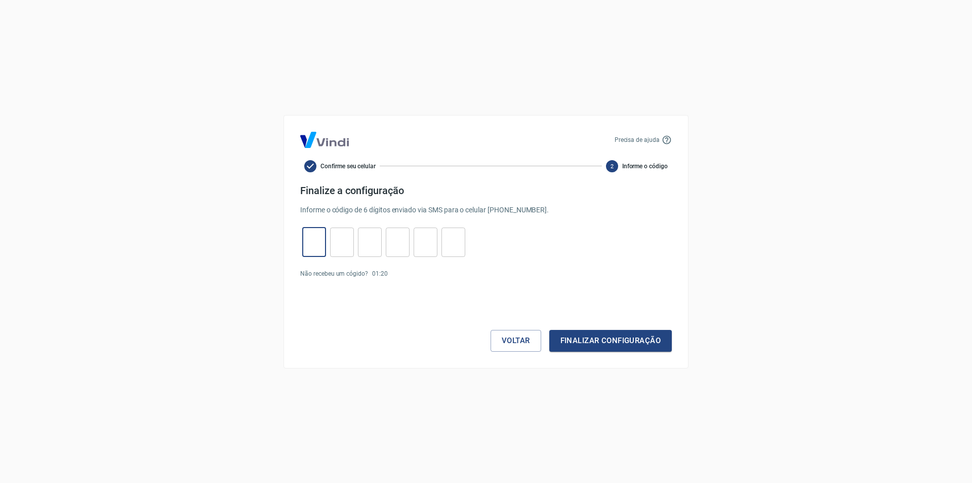
click at [317, 243] on input "tel" at bounding box center [314, 242] width 24 height 22
type input "7"
type input "3"
type input "4"
type input "6"
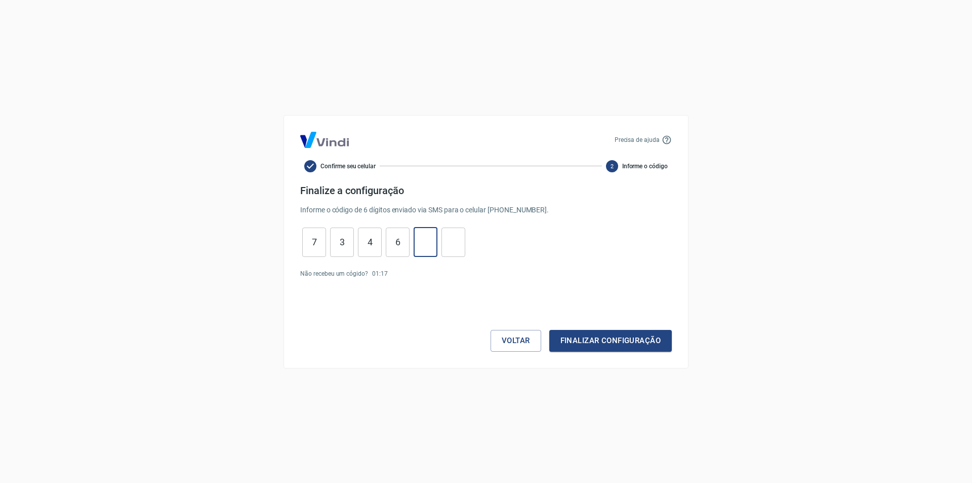
type input "1"
type input "9"
click at [632, 345] on button "Finalizar configuração" at bounding box center [610, 340] width 123 height 21
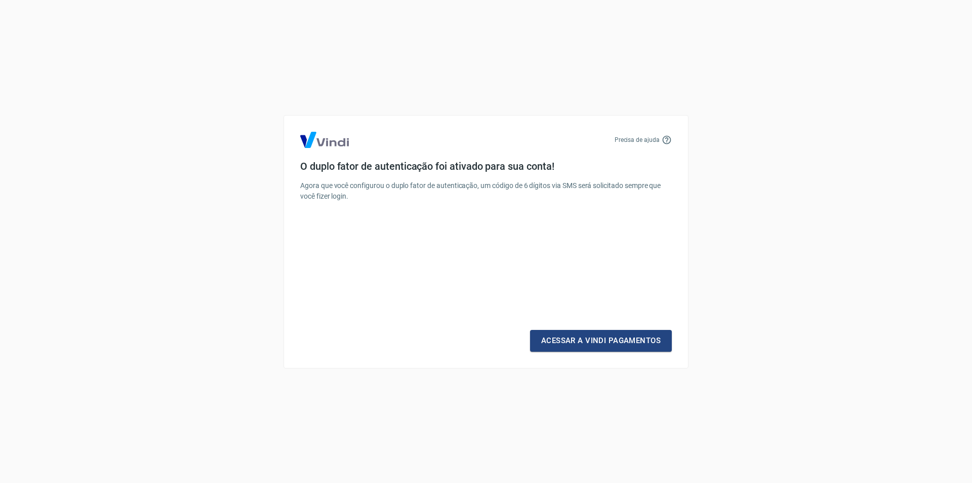
click at [632, 346] on link "Acessar a Vindi Pagamentos" at bounding box center [601, 340] width 142 height 21
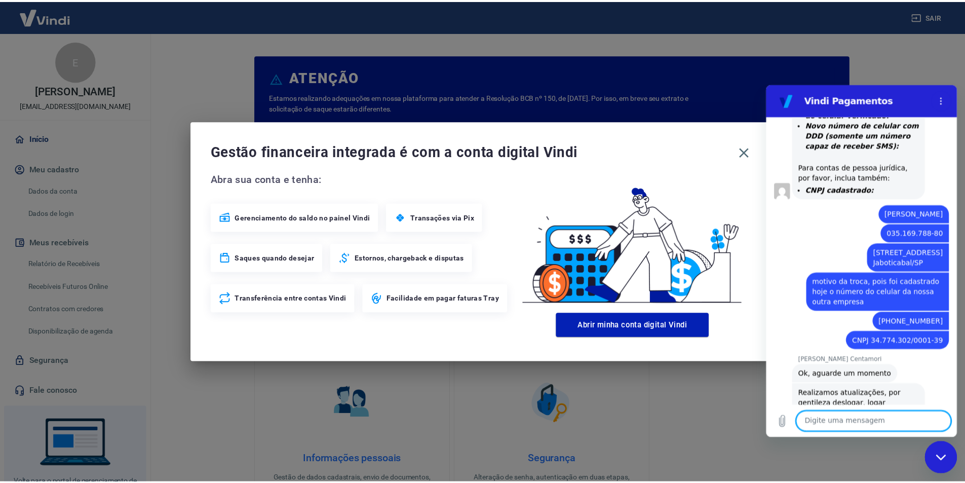
scroll to position [544, 0]
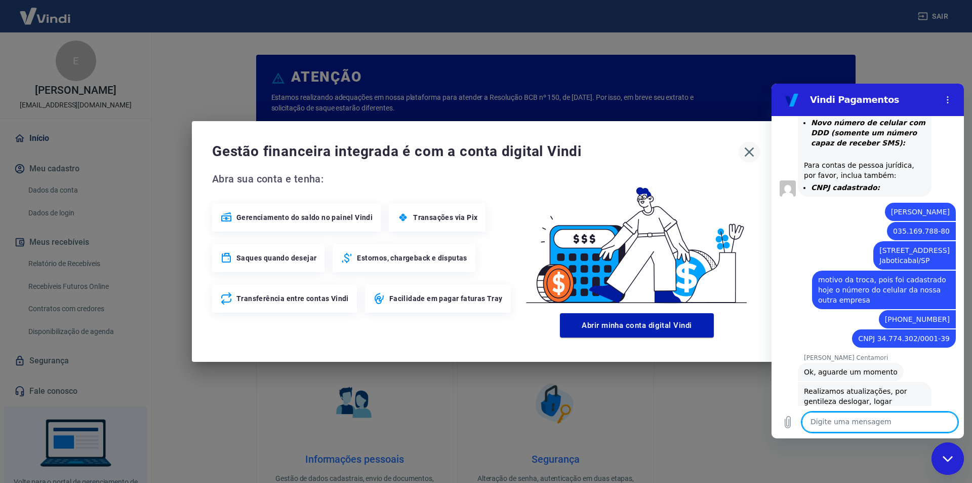
click at [751, 154] on icon "button" at bounding box center [750, 152] width 10 height 10
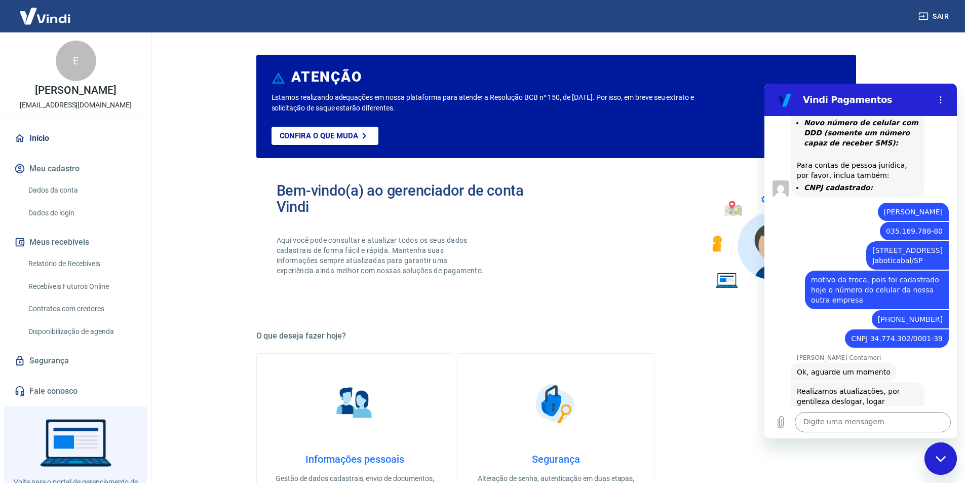
click at [859, 418] on textarea at bounding box center [873, 422] width 156 height 20
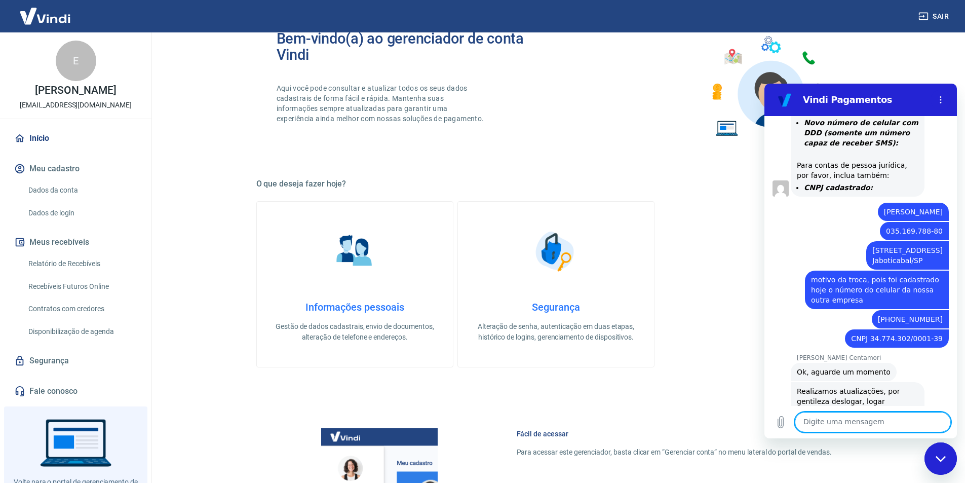
scroll to position [0, 0]
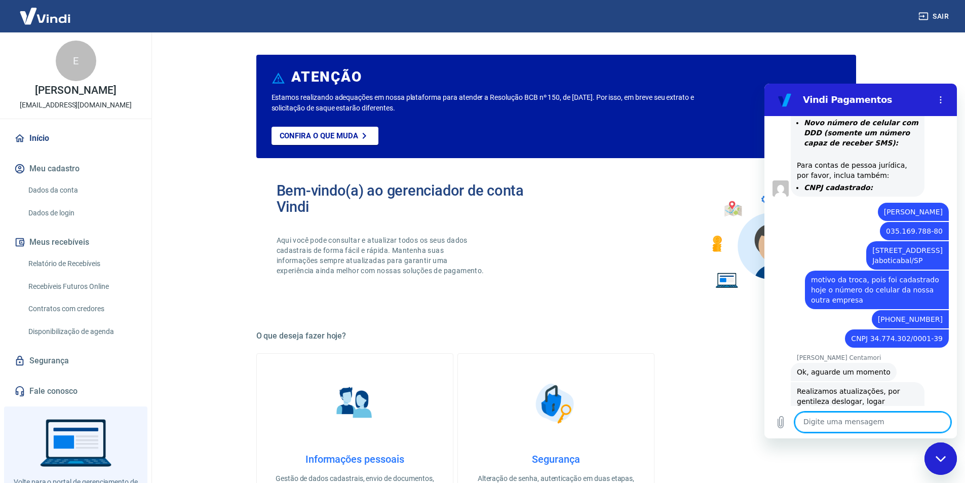
click at [56, 172] on button "Meu cadastro" at bounding box center [75, 168] width 127 height 22
click at [106, 191] on link "Dados da conta" at bounding box center [81, 190] width 115 height 21
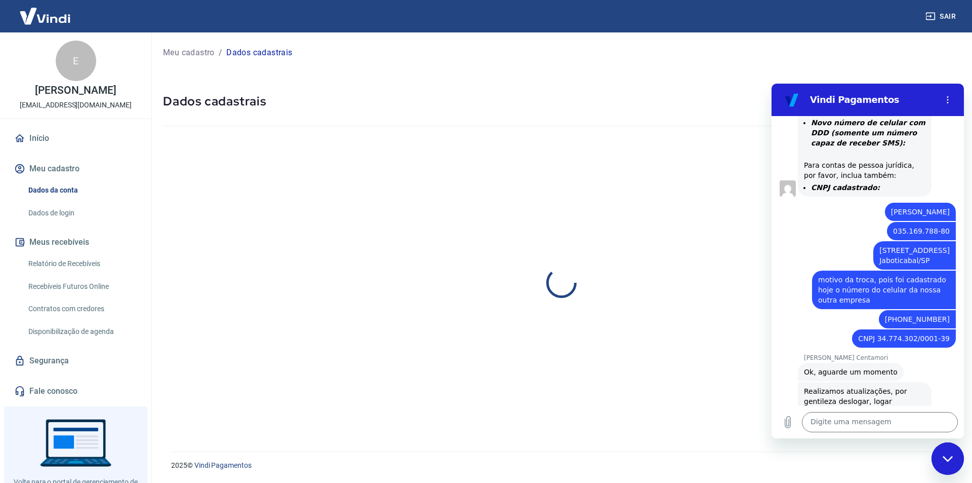
select select "SP"
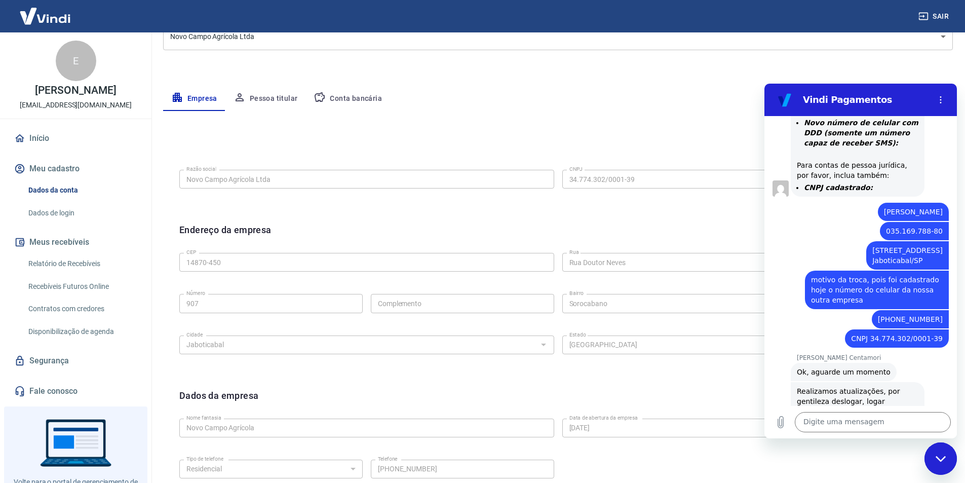
scroll to position [45, 0]
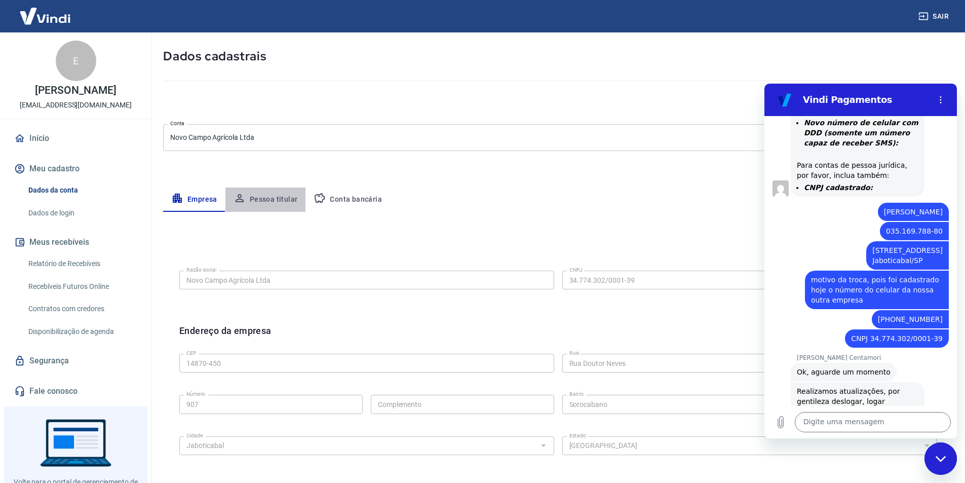
click at [275, 201] on button "Pessoa titular" at bounding box center [265, 199] width 81 height 24
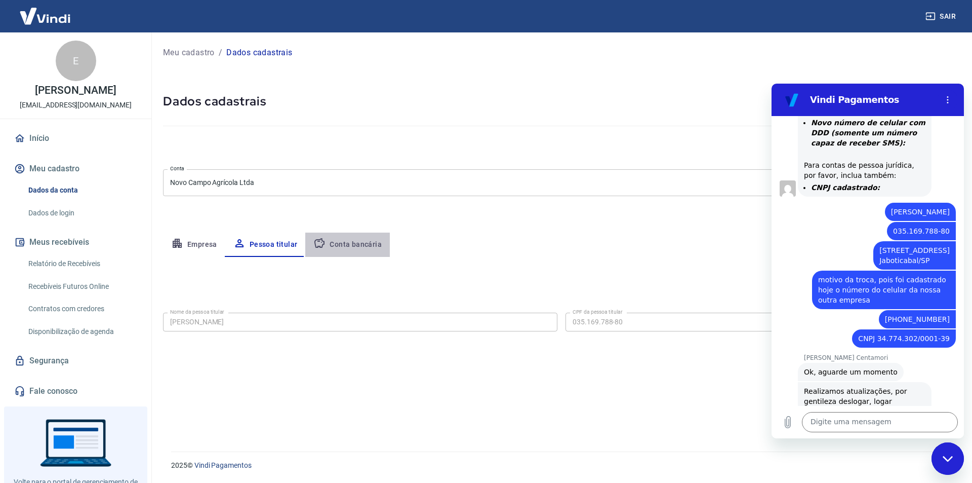
click at [371, 244] on button "Conta bancária" at bounding box center [347, 244] width 85 height 24
select select "1"
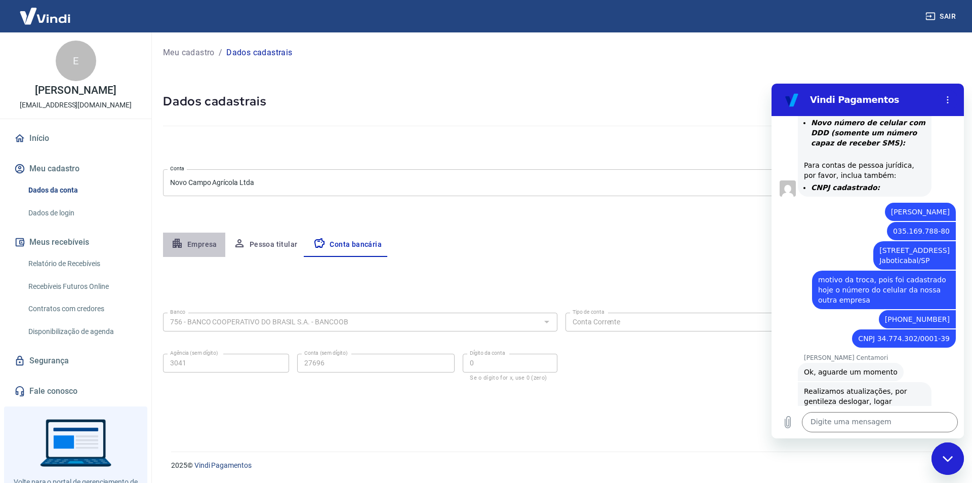
click at [205, 243] on button "Empresa" at bounding box center [194, 244] width 62 height 24
select select "SP"
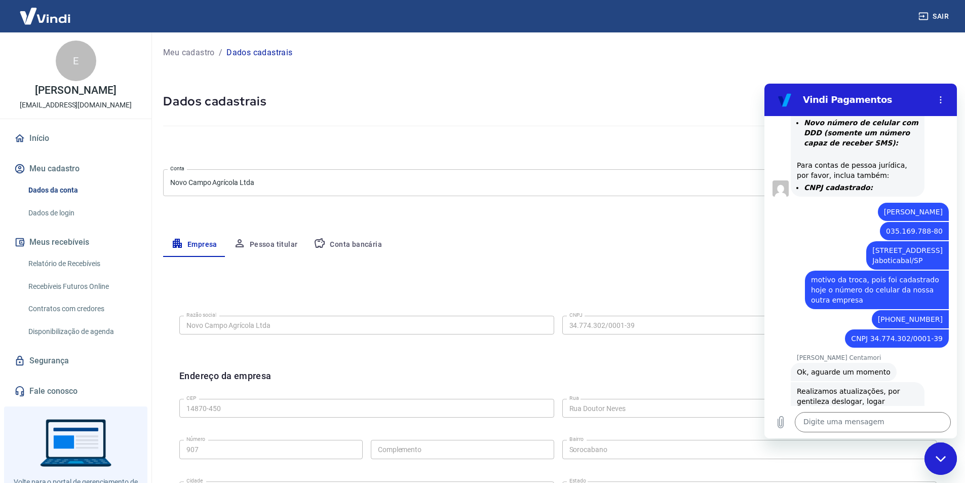
scroll to position [203, 0]
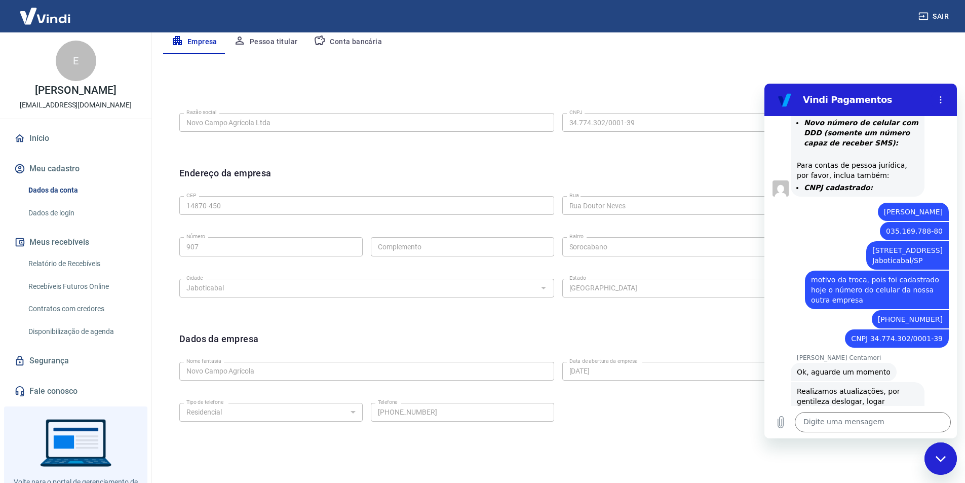
click at [54, 137] on link "Início" at bounding box center [75, 138] width 127 height 22
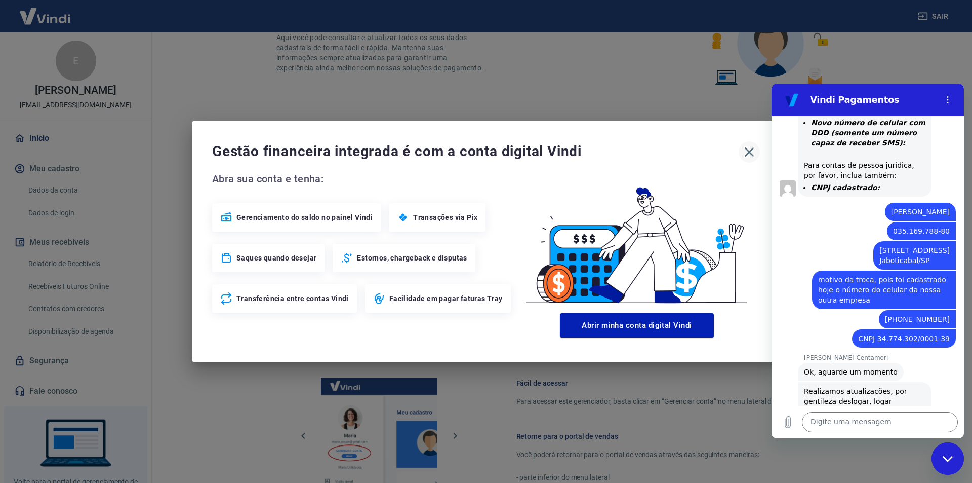
click at [751, 149] on icon "button" at bounding box center [749, 152] width 16 height 16
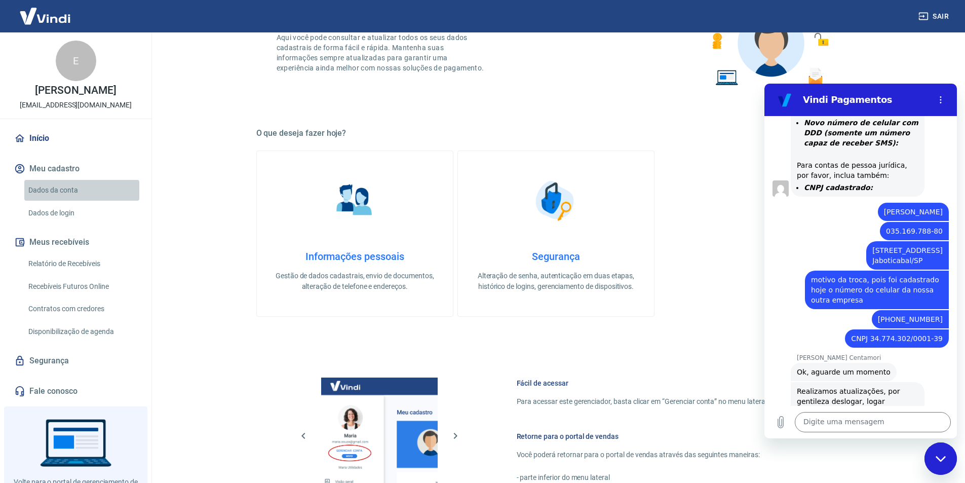
click at [87, 186] on link "Dados da conta" at bounding box center [81, 190] width 115 height 21
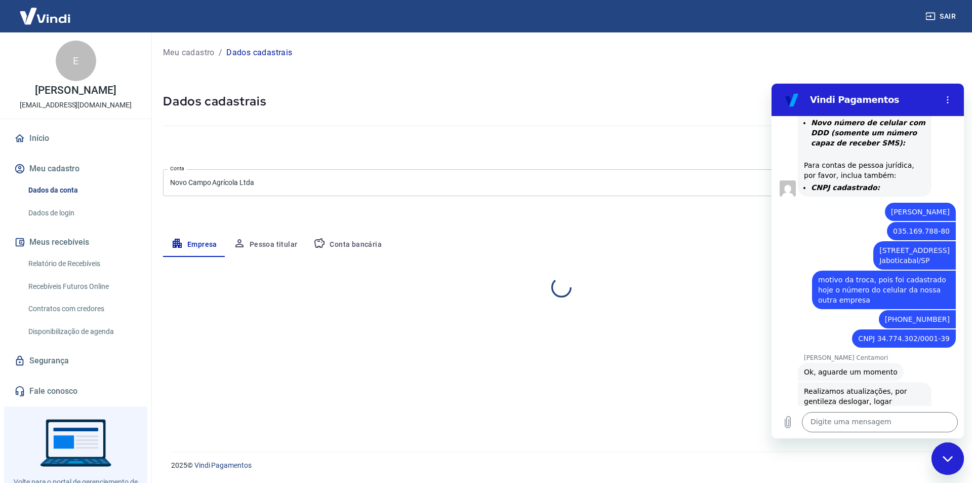
select select "SP"
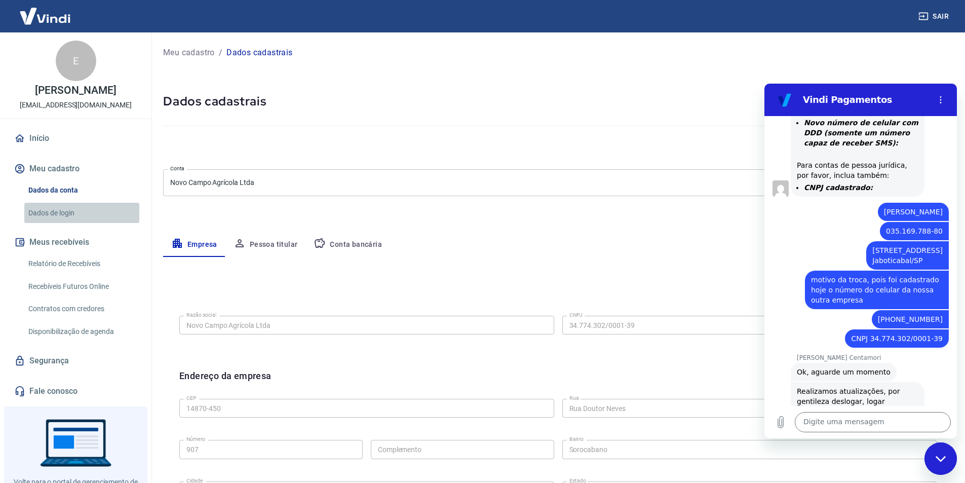
click at [84, 216] on link "Dados de login" at bounding box center [81, 213] width 115 height 21
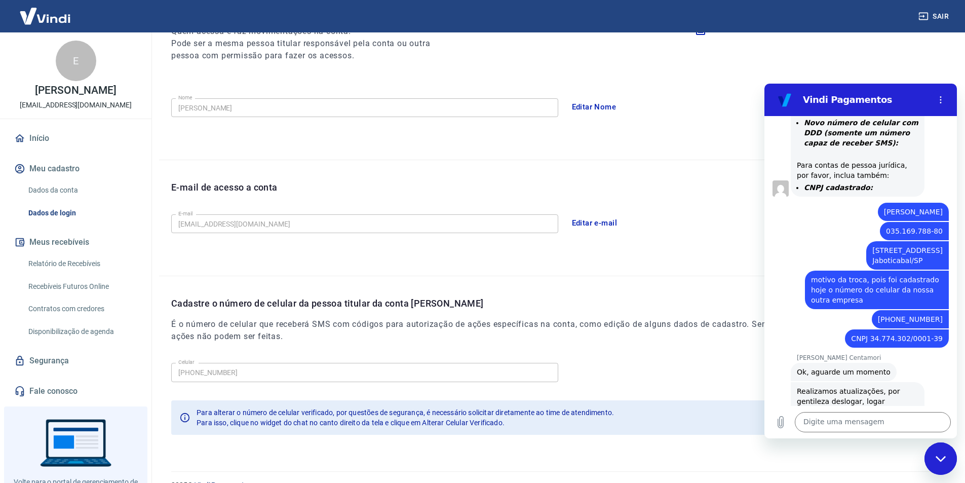
scroll to position [166, 0]
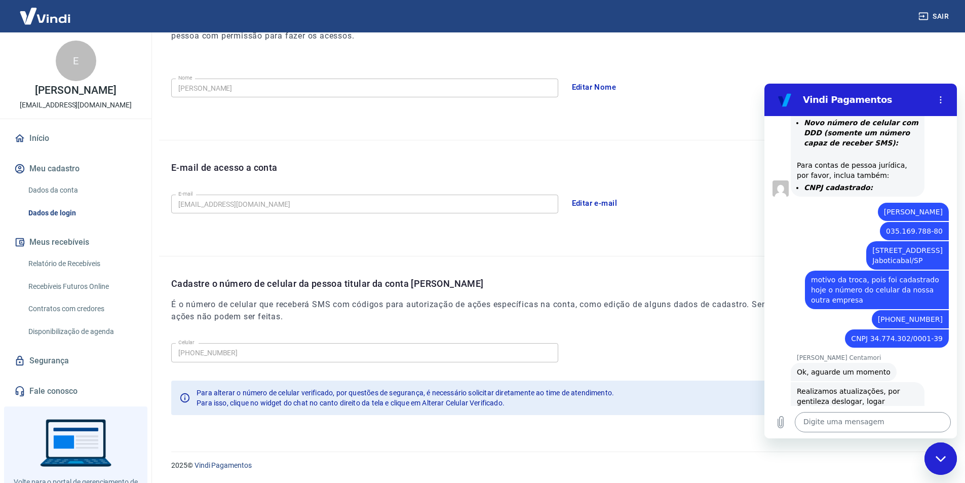
click at [811, 414] on textarea at bounding box center [873, 422] width 156 height 20
type textarea "deu certo"
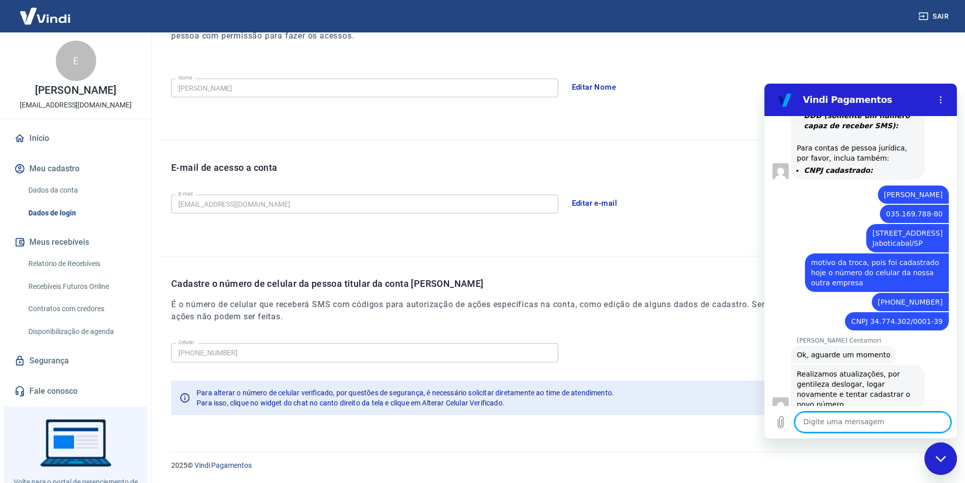
scroll to position [564, 0]
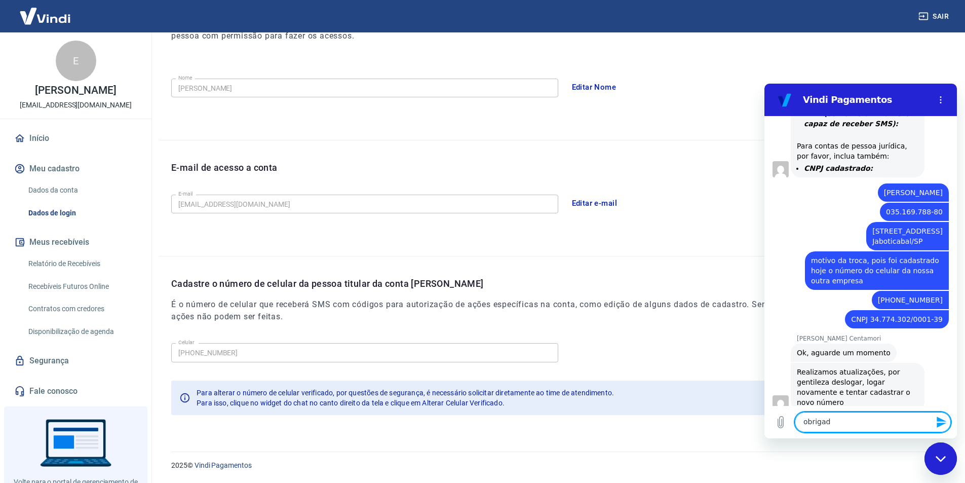
type textarea "obrigada"
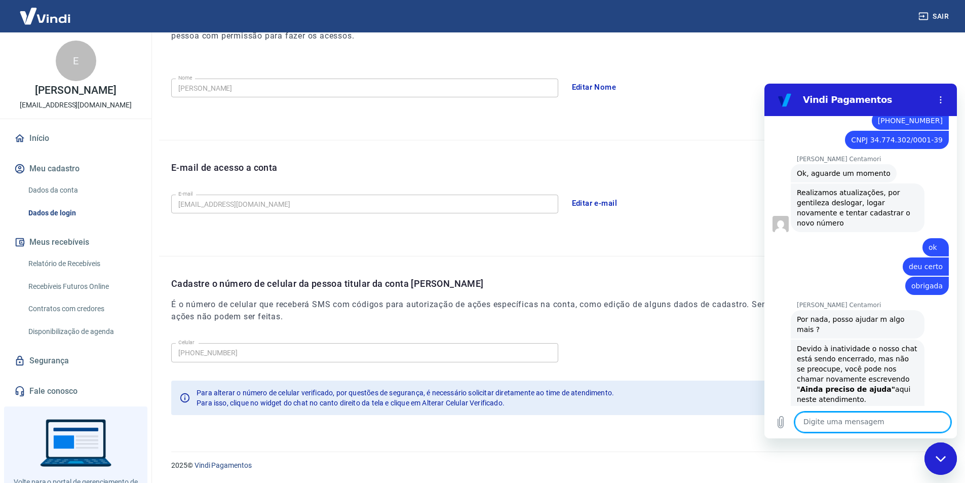
scroll to position [773, 0]
